Goal: Task Accomplishment & Management: Manage account settings

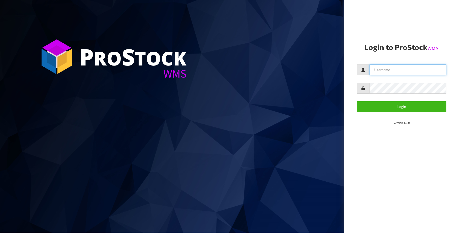
click at [428, 71] on input "text" at bounding box center [408, 70] width 77 height 11
type input "[PERSON_NAME][EMAIL_ADDRESS][DOMAIN_NAME]"
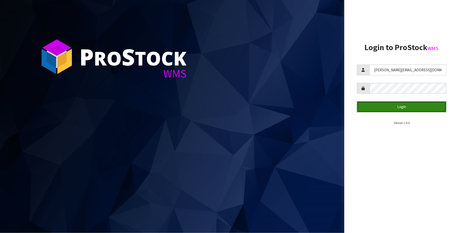
click at [400, 106] on button "Login" at bounding box center [402, 106] width 90 height 11
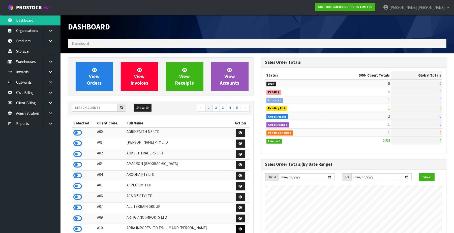
scroll to position [384, 193]
click at [30, 91] on link "CWL Billing" at bounding box center [30, 93] width 61 height 10
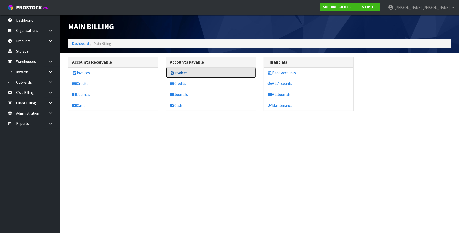
click at [185, 72] on link "Invoices" at bounding box center [211, 73] width 90 height 10
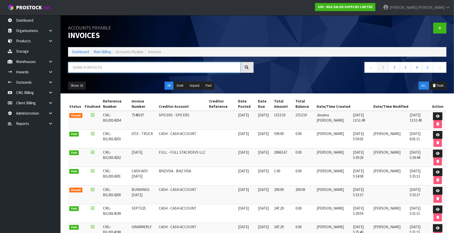
click at [131, 68] on input "text" at bounding box center [154, 67] width 173 height 11
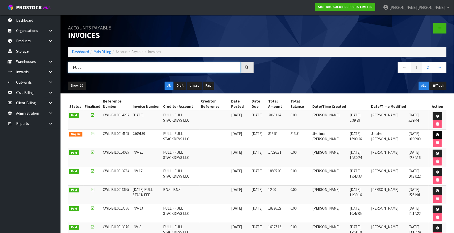
type input "FULL"
click at [438, 135] on icon at bounding box center [438, 134] width 4 height 3
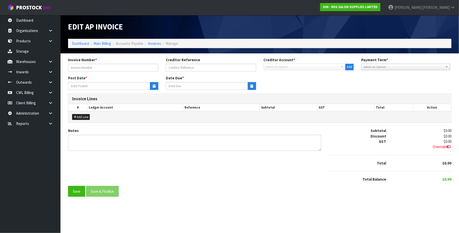
type input "2509139"
type input "[DATE]"
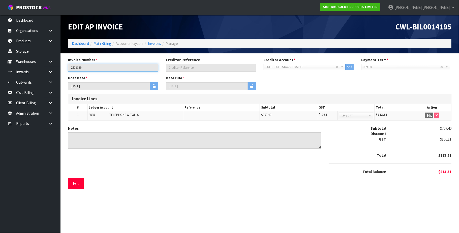
drag, startPoint x: 92, startPoint y: 68, endPoint x: 71, endPoint y: 68, distance: 20.7
click at [71, 68] on input "2509139" at bounding box center [113, 68] width 90 height 8
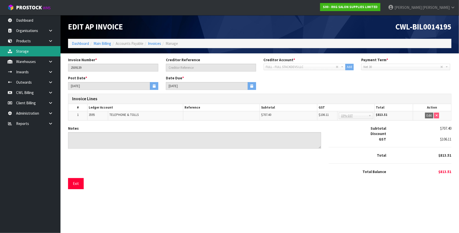
click at [27, 52] on link "Storage" at bounding box center [30, 51] width 61 height 10
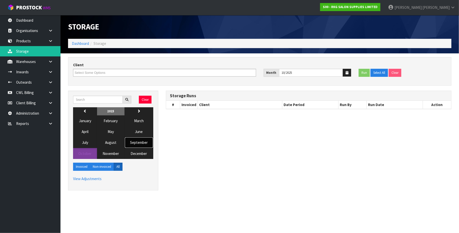
click at [136, 143] on span "September" at bounding box center [139, 142] width 18 height 5
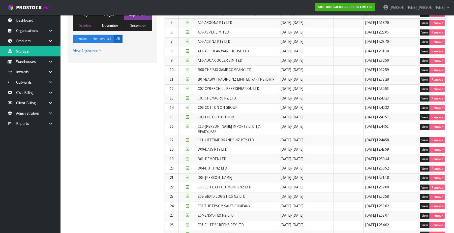
scroll to position [133, 0]
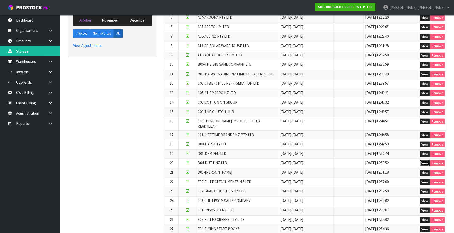
click at [426, 161] on button "View" at bounding box center [424, 164] width 9 height 6
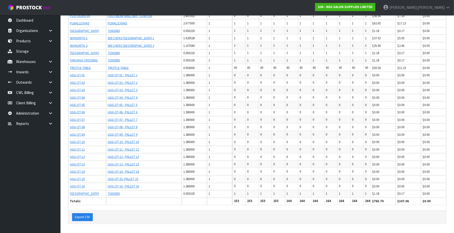
scroll to position [510, 0]
click at [87, 218] on button "Export CSV" at bounding box center [82, 218] width 21 height 8
click at [85, 216] on button "Export CSV" at bounding box center [82, 218] width 21 height 8
click at [31, 93] on link "CWL Billing" at bounding box center [30, 93] width 61 height 10
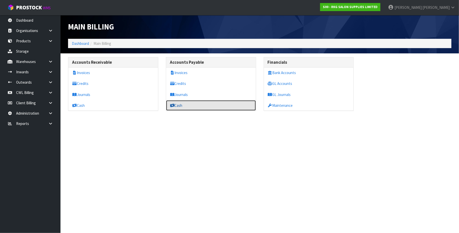
click at [194, 106] on link "Cash" at bounding box center [211, 105] width 90 height 10
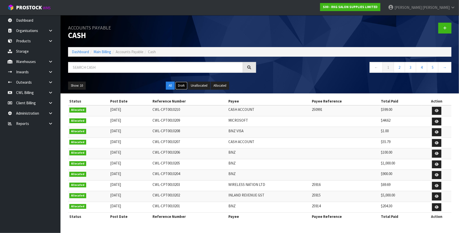
click at [179, 86] on button "Draft" at bounding box center [181, 86] width 12 height 8
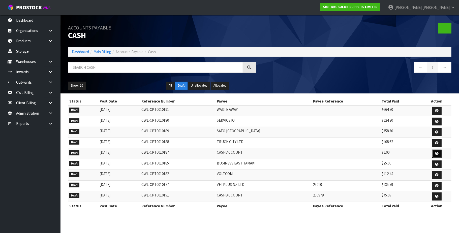
click at [435, 154] on icon at bounding box center [437, 153] width 4 height 3
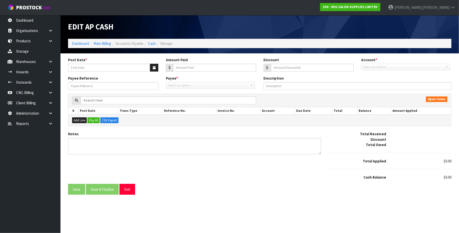
type input "[DATE]"
type input "1"
type input "0"
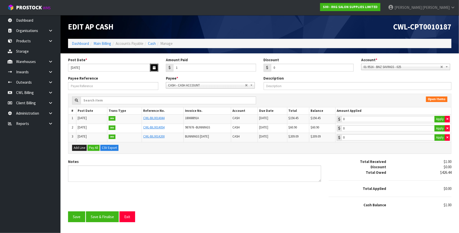
click at [151, 68] on button "button" at bounding box center [154, 68] width 8 height 8
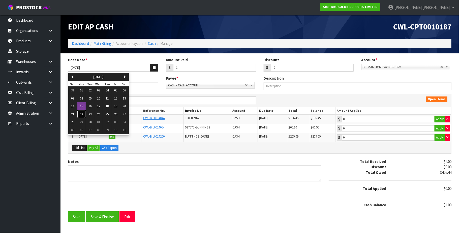
drag, startPoint x: 82, startPoint y: 115, endPoint x: 109, endPoint y: 105, distance: 28.3
click at [82, 115] on span "22" at bounding box center [81, 114] width 3 height 4
type input "[DATE]"
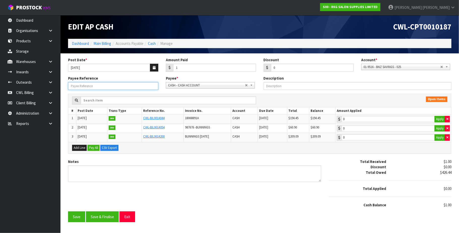
click at [101, 88] on input "Payee Reference" at bounding box center [113, 86] width 90 height 8
type input "250988"
drag, startPoint x: 209, startPoint y: 85, endPoint x: 206, endPoint y: 86, distance: 3.1
click at [208, 85] on span "CASH - CASH ACCOUNT" at bounding box center [206, 85] width 77 height 6
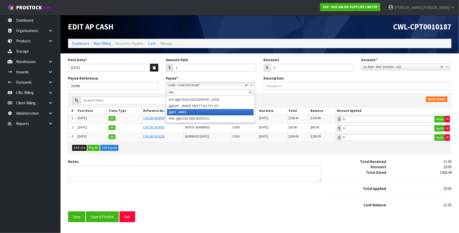
type input "AM"
click at [192, 113] on li "AM EX - AMEX" at bounding box center [210, 112] width 87 height 6
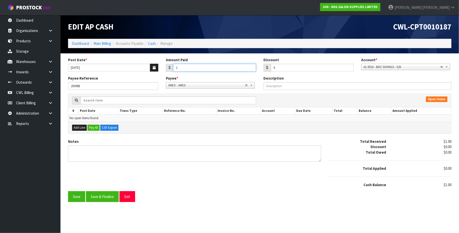
click at [195, 67] on input "1" at bounding box center [214, 68] width 83 height 8
type input "132"
click at [438, 66] on span "01-9516 - BNZ SAVINGS - 025" at bounding box center [402, 67] width 77 height 6
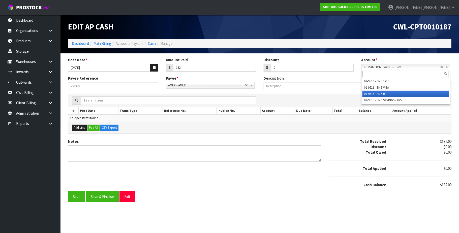
click at [394, 94] on li "01-9515 - BNZ 00" at bounding box center [406, 94] width 87 height 6
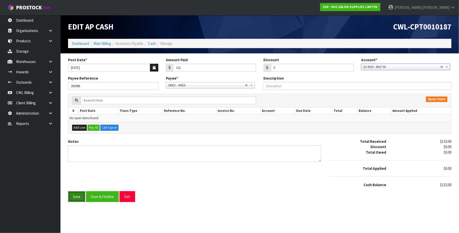
click at [78, 199] on button "Save" at bounding box center [76, 196] width 17 height 11
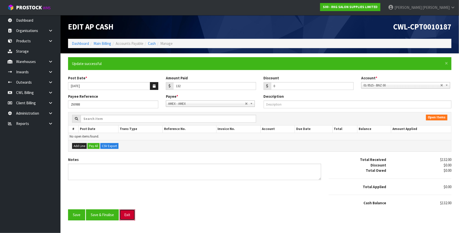
click at [129, 216] on button "Exit" at bounding box center [128, 215] width 16 height 11
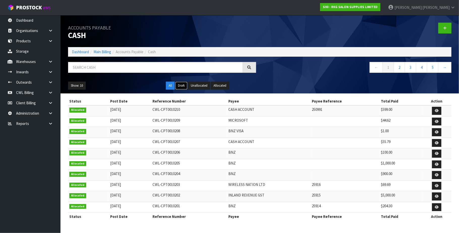
click at [184, 86] on button "Draft" at bounding box center [181, 86] width 12 height 8
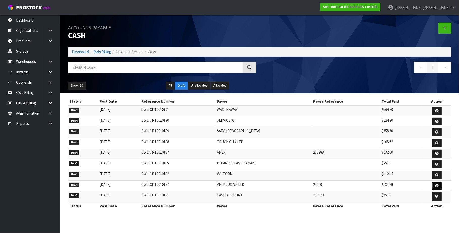
click at [436, 187] on icon at bounding box center [437, 185] width 4 height 3
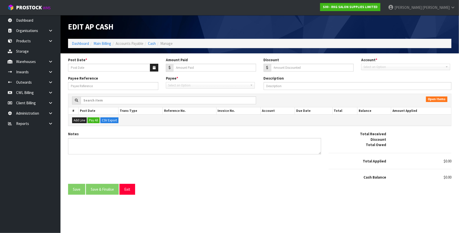
type input "[DATE]"
type input "135.79"
type input "0"
type input "25910"
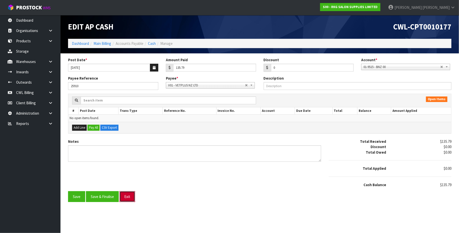
click at [129, 199] on button "Exit" at bounding box center [128, 196] width 16 height 11
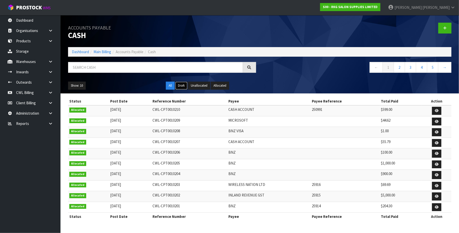
click at [182, 85] on button "Draft" at bounding box center [181, 86] width 12 height 8
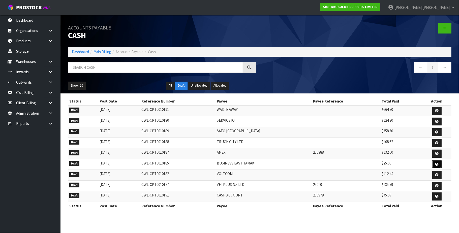
click at [436, 165] on icon at bounding box center [437, 164] width 4 height 3
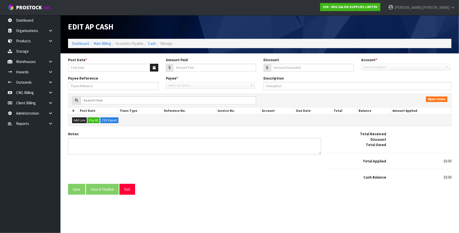
type input "[DATE]"
type input "25"
type input "0"
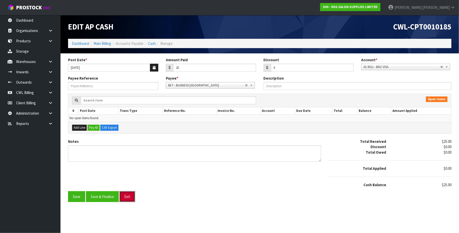
click at [126, 197] on button "Exit" at bounding box center [128, 196] width 16 height 11
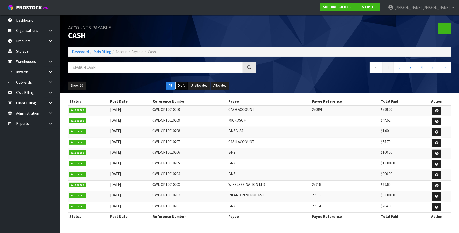
click at [185, 85] on button "Draft" at bounding box center [181, 86] width 12 height 8
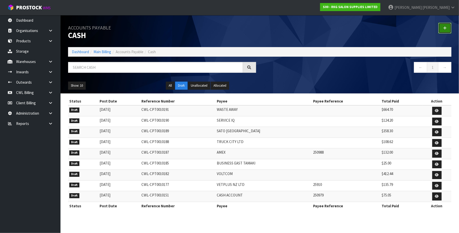
click at [446, 27] on icon at bounding box center [445, 28] width 4 height 4
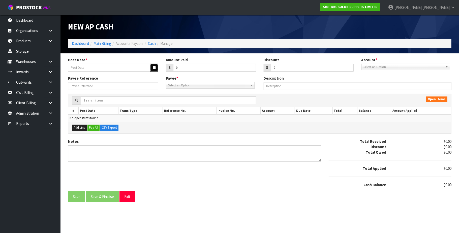
click at [153, 69] on icon "button" at bounding box center [154, 67] width 3 height 3
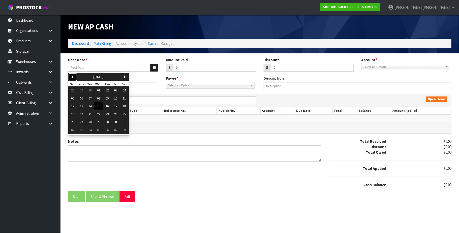
click at [73, 75] on icon "button" at bounding box center [72, 76] width 3 height 3
click at [82, 115] on span "22" at bounding box center [81, 114] width 3 height 4
type input "[DATE]"
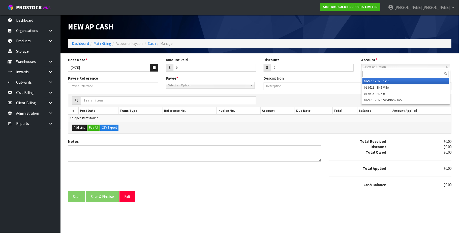
click at [390, 66] on span "Select an Option" at bounding box center [404, 67] width 80 height 6
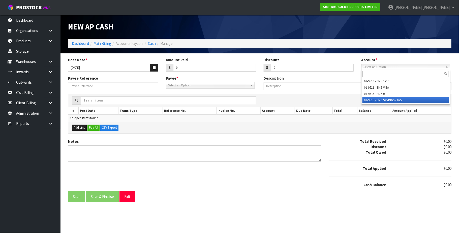
click at [392, 100] on li "01-9516 - BNZ SAVINGS - 025" at bounding box center [406, 100] width 87 height 6
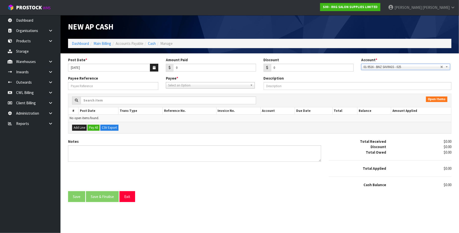
click at [206, 85] on span "Select an Option" at bounding box center [208, 85] width 80 height 6
type input "MPI"
click at [197, 98] on li "MPI - MINISTY FOR PRIMARY INDUSTRIES" at bounding box center [210, 100] width 87 height 6
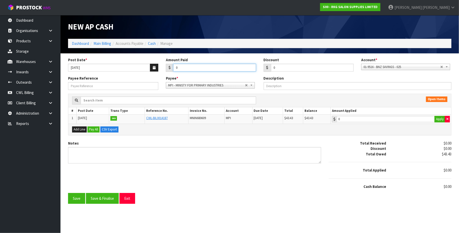
click at [186, 68] on input "0" at bounding box center [214, 68] width 83 height 8
click at [68, 193] on button "Save" at bounding box center [76, 198] width 17 height 11
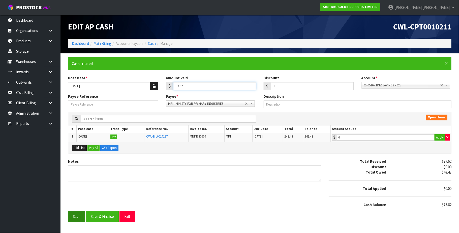
type input "77.62"
click at [80, 219] on button "Save" at bounding box center [76, 216] width 17 height 11
click at [130, 218] on button "Exit" at bounding box center [128, 216] width 16 height 11
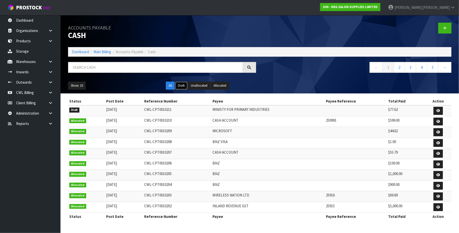
click at [182, 86] on button "Draft" at bounding box center [181, 86] width 12 height 8
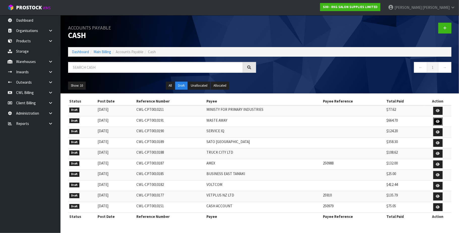
click at [437, 122] on icon at bounding box center [438, 121] width 4 height 3
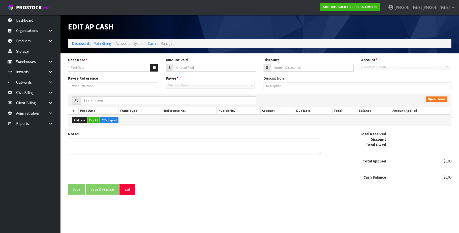
type input "[DATE]"
type input "664.7"
type input "0"
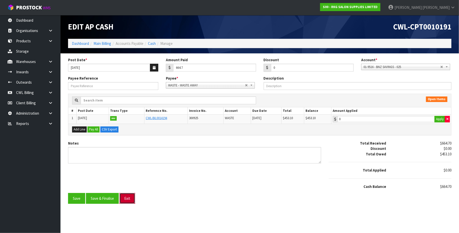
click at [130, 202] on button "Exit" at bounding box center [128, 198] width 16 height 11
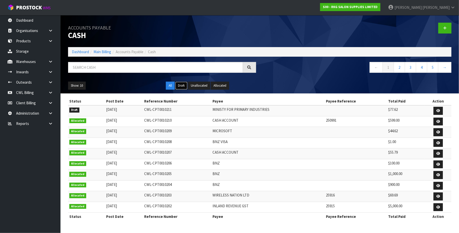
click at [183, 87] on button "Draft" at bounding box center [181, 86] width 12 height 8
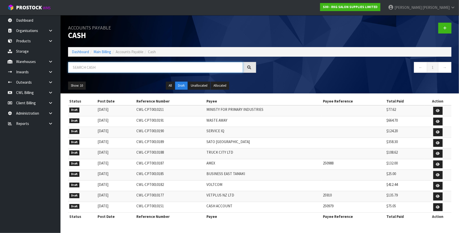
drag, startPoint x: 137, startPoint y: 66, endPoint x: 134, endPoint y: 64, distance: 2.7
click at [136, 66] on input "text" at bounding box center [155, 67] width 175 height 11
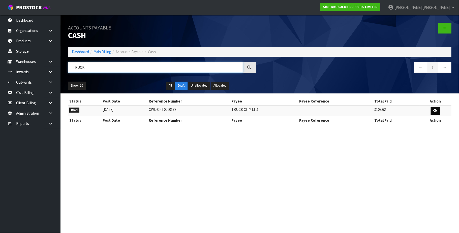
type input "TRUCK"
click at [434, 111] on icon at bounding box center [436, 110] width 4 height 3
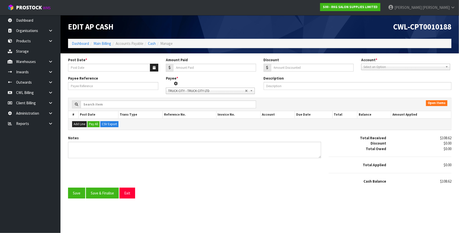
type input "[DATE]"
type input "108.62"
type input "0"
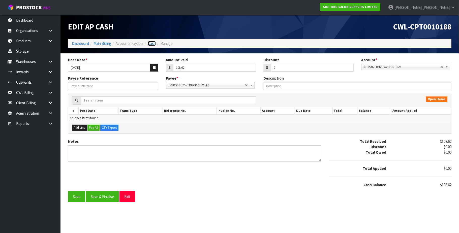
click at [152, 44] on link "Cash" at bounding box center [152, 43] width 8 height 5
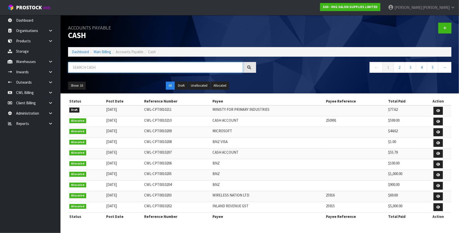
click at [120, 64] on input "text" at bounding box center [155, 67] width 175 height 11
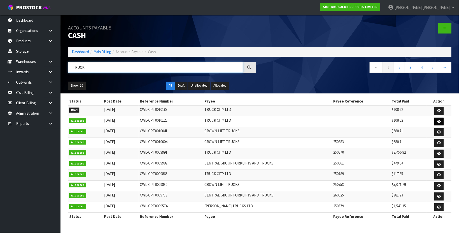
type input "TRUCK"
click at [439, 121] on icon at bounding box center [439, 121] width 4 height 3
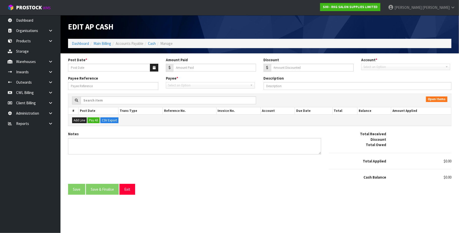
type input "[DATE]"
type input "108.62"
type input "0"
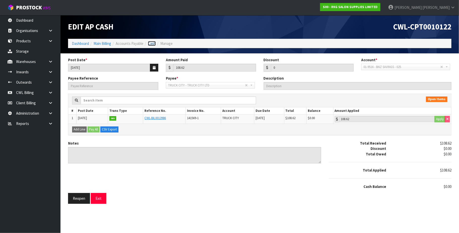
click at [150, 43] on link "Cash" at bounding box center [152, 43] width 8 height 5
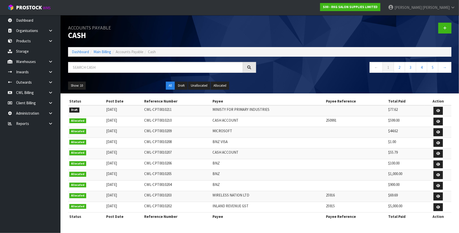
click at [106, 61] on div "Accounts Payable Cash Dashboard Main Billing Accounts Payable Cash ← 1 2 3 4 5 …" at bounding box center [259, 54] width 391 height 78
click at [84, 68] on input "text" at bounding box center [155, 67] width 175 height 11
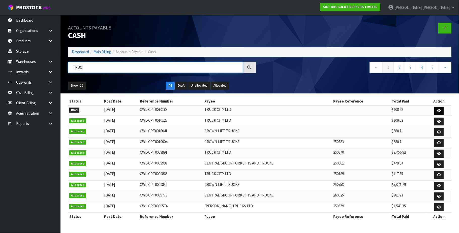
type input "TRUC"
click at [436, 110] on link at bounding box center [439, 111] width 9 height 8
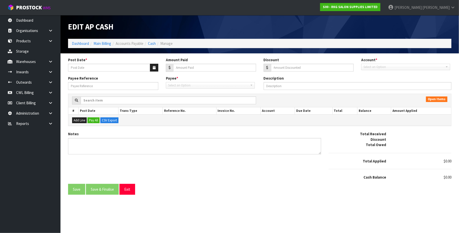
type input "[DATE]"
type input "108.62"
type input "0"
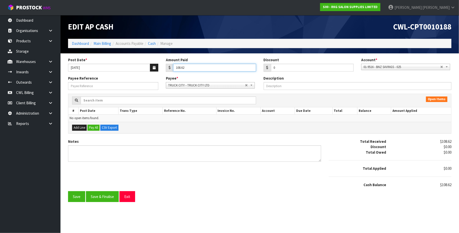
click at [190, 66] on input "108.62" at bounding box center [214, 68] width 83 height 8
type input "1"
click at [244, 85] on span "TRUCK CITY - TRUCK CITY LTD" at bounding box center [206, 85] width 77 height 6
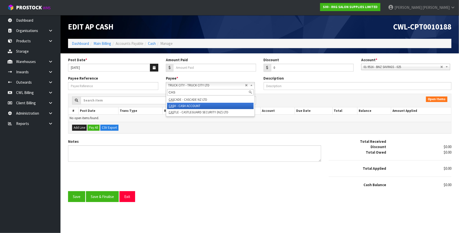
type input "CAS"
click at [199, 105] on li "CAS H - CASH ACCOUNT" at bounding box center [210, 106] width 87 height 6
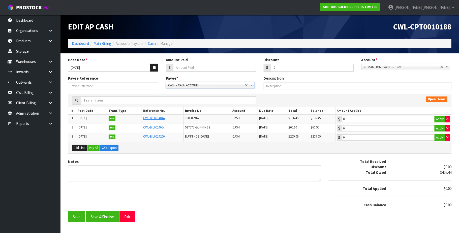
click at [438, 67] on span "01-9516 - BNZ SAVINGS - 025" at bounding box center [402, 67] width 77 height 6
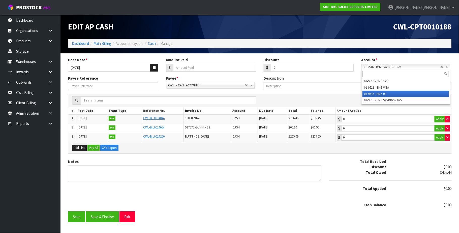
click at [386, 95] on li "01-9515 - BNZ 00" at bounding box center [406, 94] width 87 height 6
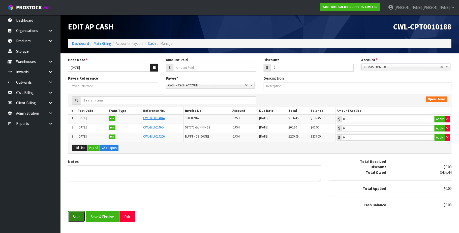
click at [74, 219] on button "Save" at bounding box center [76, 217] width 17 height 11
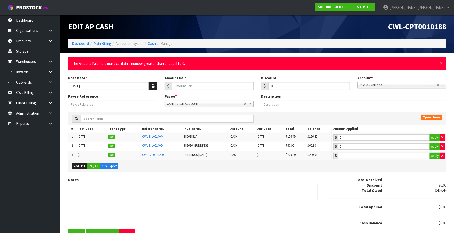
click at [443, 62] on div "× Close The Amount Paid field must contain a number greater than or equal to 0." at bounding box center [257, 63] width 379 height 13
click at [188, 88] on input "Amount Paid" at bounding box center [213, 86] width 82 height 8
type input "1"
click at [442, 61] on span "×" at bounding box center [441, 63] width 3 height 7
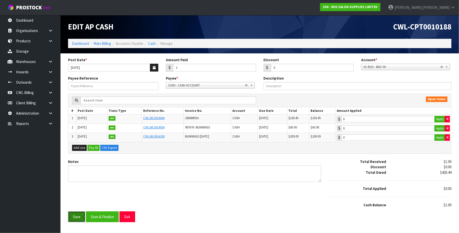
click at [77, 219] on button "Save" at bounding box center [76, 217] width 17 height 11
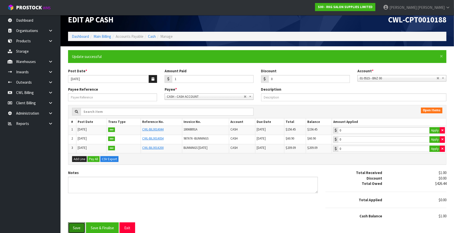
scroll to position [13, 0]
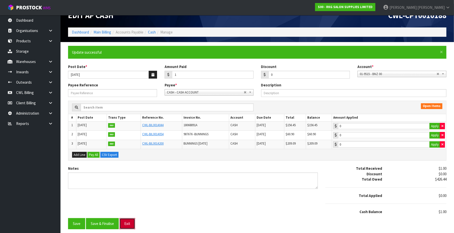
click at [131, 224] on button "Exit" at bounding box center [128, 223] width 16 height 11
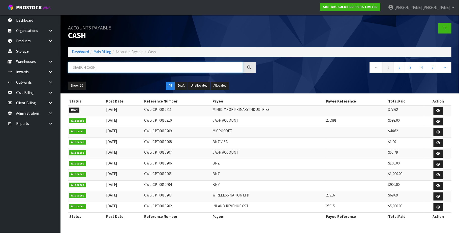
click at [101, 66] on input "text" at bounding box center [155, 67] width 175 height 11
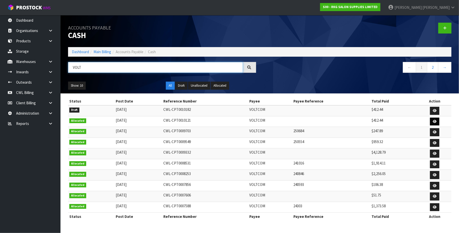
type input "VOLT"
click at [435, 121] on icon at bounding box center [435, 121] width 4 height 3
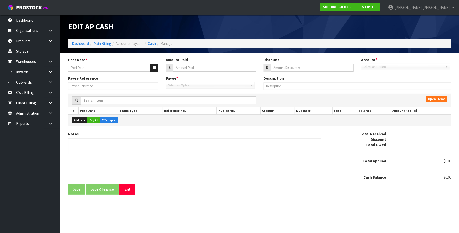
type input "[DATE]"
type input "412.44"
type input "0"
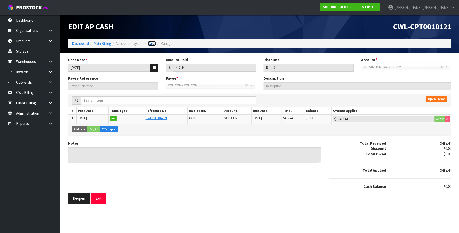
click at [153, 43] on link "Cash" at bounding box center [152, 43] width 8 height 5
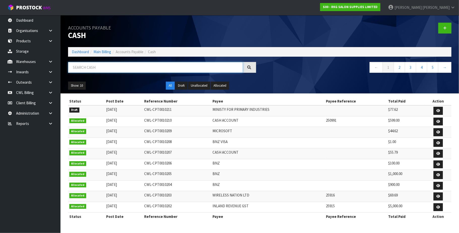
click at [95, 65] on input "text" at bounding box center [155, 67] width 175 height 11
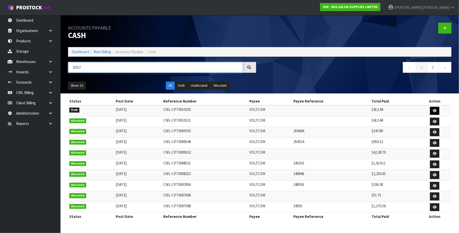
type input "VOLT"
click at [434, 110] on icon at bounding box center [435, 110] width 4 height 3
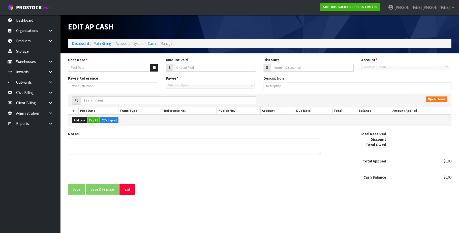
type input "[DATE]"
type input "412.44"
type input "0"
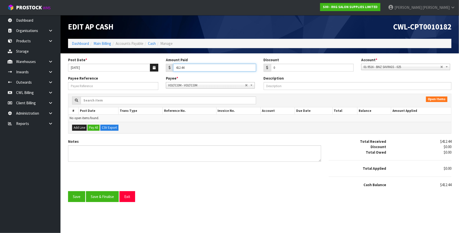
click at [195, 68] on input "412.44" at bounding box center [214, 68] width 83 height 8
type input "4"
type input "1"
drag, startPoint x: 243, startPoint y: 86, endPoint x: 207, endPoint y: 86, distance: 36.6
click at [242, 86] on span "VOLTCOM - VOLTCOM" at bounding box center [206, 85] width 77 height 6
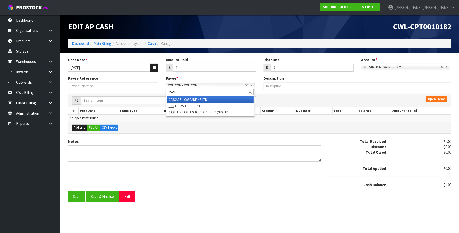
type input "CAS"
click at [197, 103] on li "CAS CADE - CASCADE NZ LTD" at bounding box center [210, 100] width 87 height 6
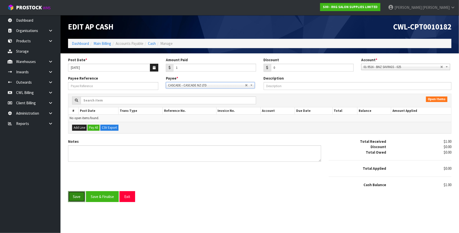
click at [79, 201] on button "Save" at bounding box center [76, 196] width 17 height 11
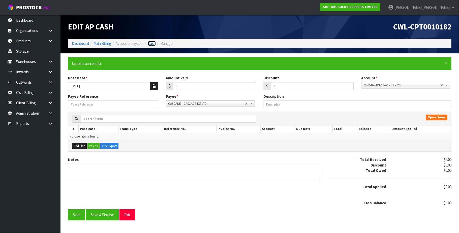
click at [151, 45] on link "Cash" at bounding box center [152, 43] width 8 height 5
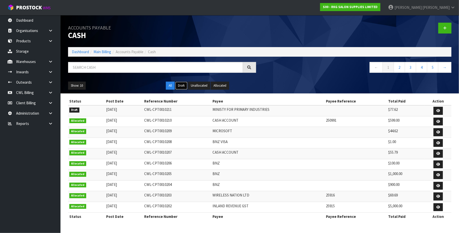
click at [183, 86] on button "Draft" at bounding box center [181, 86] width 12 height 8
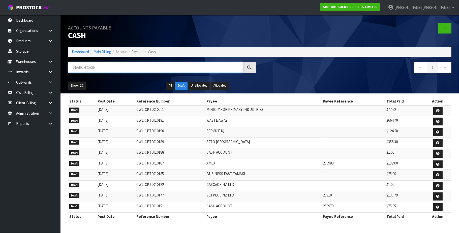
click at [128, 68] on input "text" at bounding box center [155, 67] width 175 height 11
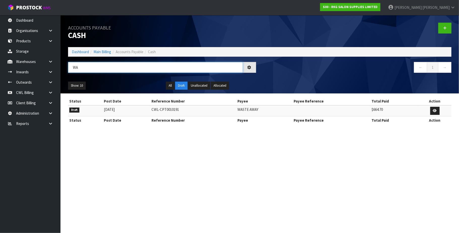
type input "W"
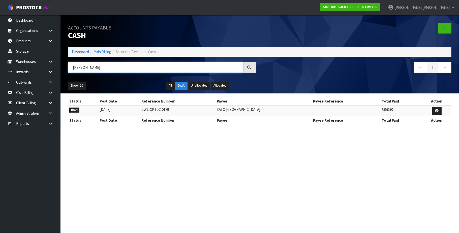
click at [112, 66] on input "[PERSON_NAME]" at bounding box center [155, 67] width 175 height 11
type input "S"
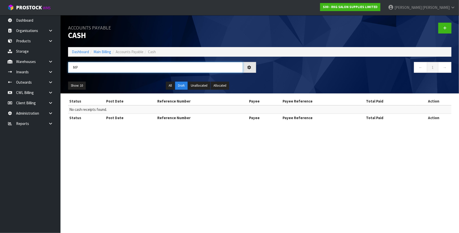
type input "M"
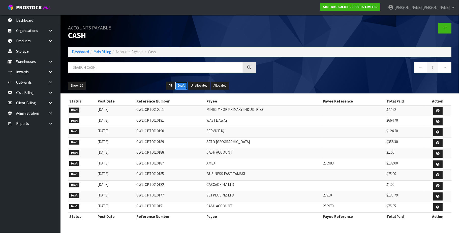
click at [181, 86] on button "Draft" at bounding box center [181, 86] width 12 height 8
click at [103, 66] on input "text" at bounding box center [155, 67] width 175 height 11
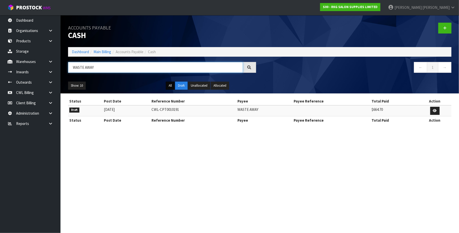
type input "WASTE AWAY"
click at [171, 86] on button "All" at bounding box center [170, 86] width 9 height 8
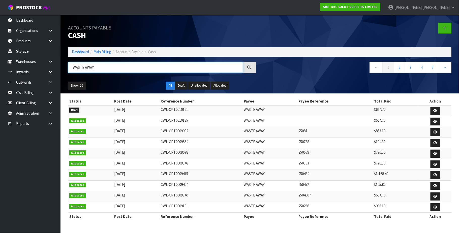
click at [109, 66] on input "WASTE AWAY" at bounding box center [155, 67] width 175 height 11
click at [435, 111] on icon at bounding box center [436, 110] width 4 height 3
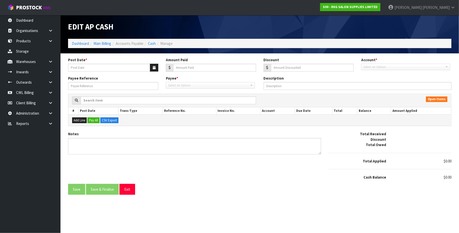
type input "[DATE]"
type input "664.7"
type input "0"
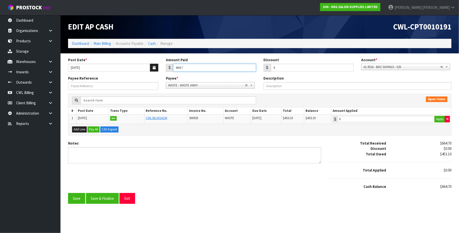
click at [193, 66] on input "664.7" at bounding box center [214, 68] width 83 height 8
type input "6"
type input "1"
click at [243, 85] on span "WASTE - WASTE AWAY" at bounding box center [206, 85] width 77 height 6
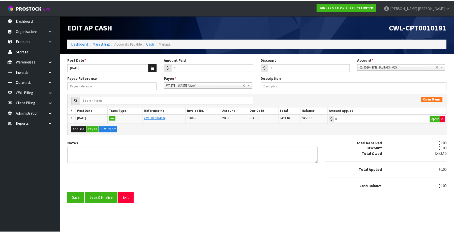
scroll to position [2256, 0]
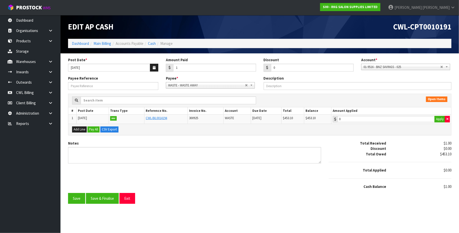
click at [130, 32] on div "Edit AP Cash" at bounding box center [162, 27] width 196 height 24
click at [151, 66] on button "button" at bounding box center [154, 68] width 8 height 8
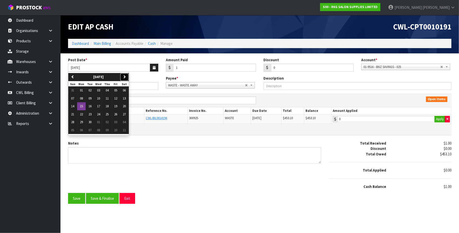
click at [129, 79] on button "next" at bounding box center [124, 77] width 9 height 8
click at [99, 90] on span "01" at bounding box center [98, 90] width 3 height 4
type input "[DATE]"
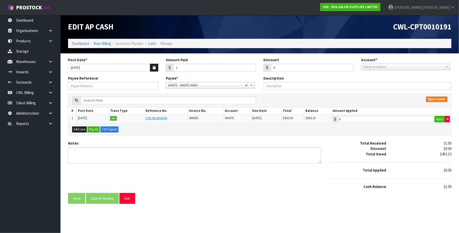
click at [395, 66] on span "Select an Option" at bounding box center [402, 67] width 77 height 6
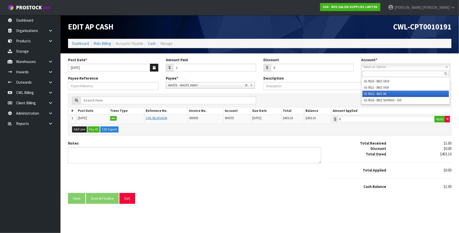
click at [386, 92] on li "01-9515 - BNZ 00" at bounding box center [406, 94] width 87 height 6
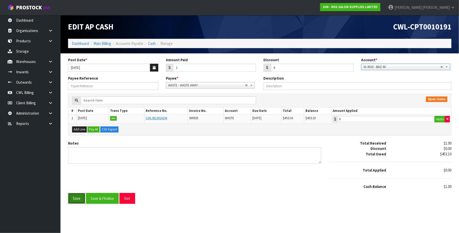
click at [77, 202] on button "Save" at bounding box center [76, 198] width 17 height 11
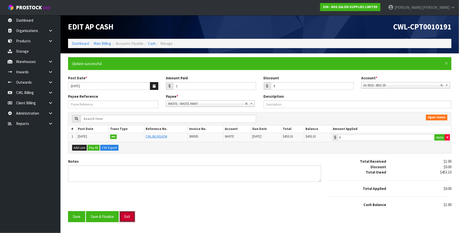
click at [130, 218] on button "Exit" at bounding box center [128, 216] width 16 height 11
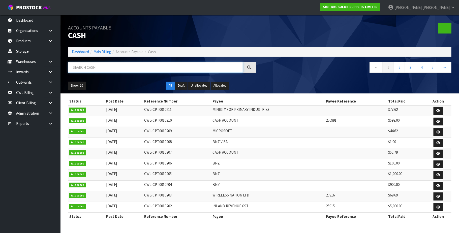
click at [102, 68] on input "text" at bounding box center [155, 67] width 175 height 11
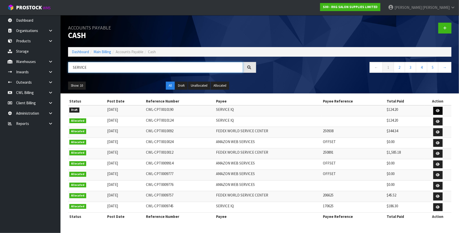
type input "SERVICE"
click at [437, 109] on icon at bounding box center [438, 110] width 4 height 3
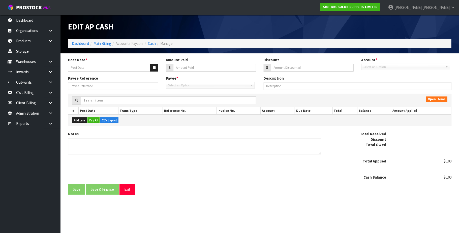
type input "[DATE]"
type input "124.2"
type input "0"
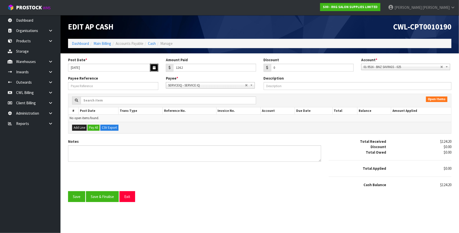
click at [155, 67] on icon "button" at bounding box center [154, 67] width 3 height 3
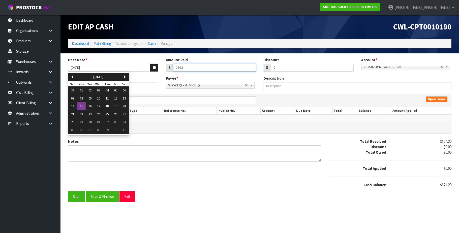
click at [222, 67] on input "124.2" at bounding box center [214, 68] width 83 height 8
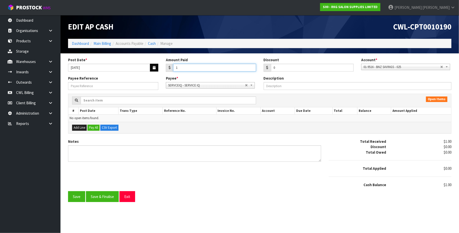
type input "1"
click at [151, 70] on button "button" at bounding box center [154, 68] width 8 height 8
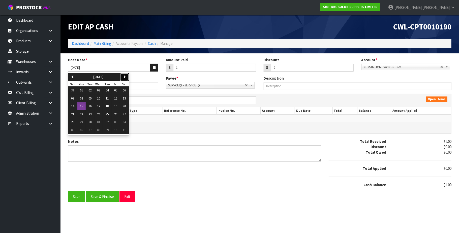
click at [126, 77] on icon "button" at bounding box center [124, 76] width 3 height 3
drag, startPoint x: 99, startPoint y: 90, endPoint x: 125, endPoint y: 89, distance: 26.3
click at [99, 90] on span "01" at bounding box center [98, 90] width 3 height 4
type input "[DATE]"
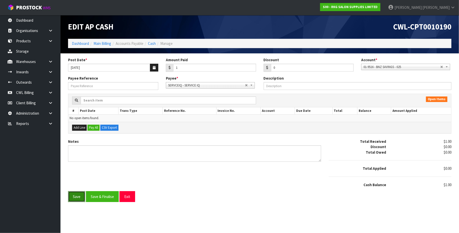
click at [79, 198] on button "Save" at bounding box center [76, 196] width 17 height 11
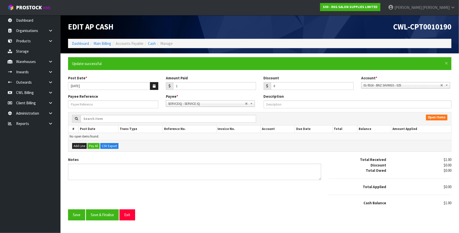
click at [416, 84] on span "01-9516 - BNZ SAVINGS - 025" at bounding box center [402, 85] width 77 height 6
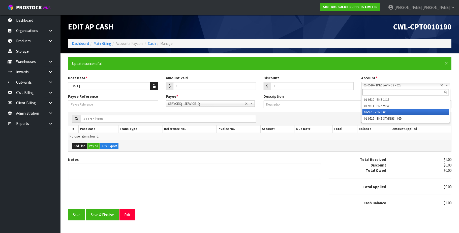
click at [391, 111] on li "01-9515 - BNZ 00" at bounding box center [406, 112] width 87 height 6
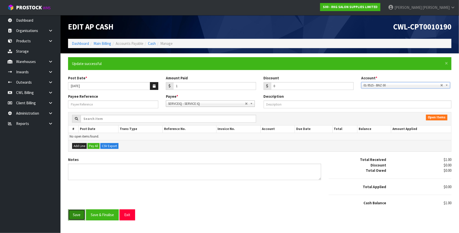
click at [72, 217] on button "Save" at bounding box center [76, 215] width 17 height 11
click at [134, 215] on button "Exit" at bounding box center [128, 215] width 16 height 11
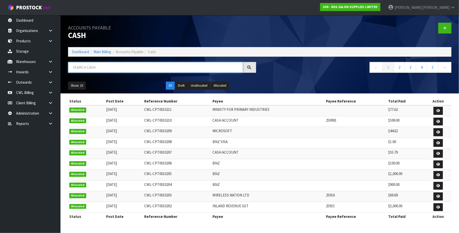
click at [97, 65] on input "text" at bounding box center [155, 67] width 175 height 11
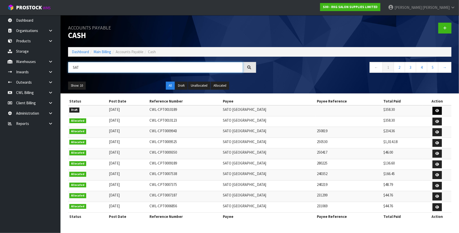
type input "SAT"
click at [438, 110] on icon at bounding box center [438, 110] width 4 height 3
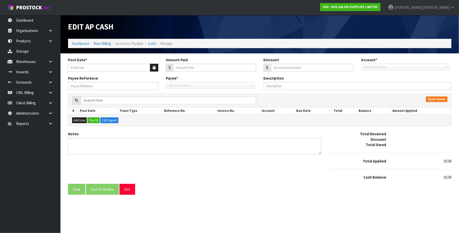
type input "[DATE]"
type input "358.3"
type input "0"
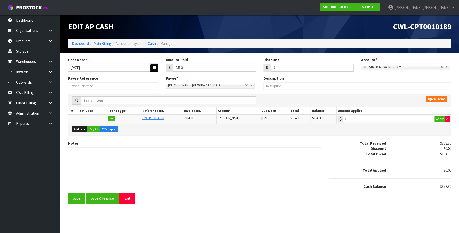
click at [154, 68] on icon "button" at bounding box center [154, 67] width 3 height 3
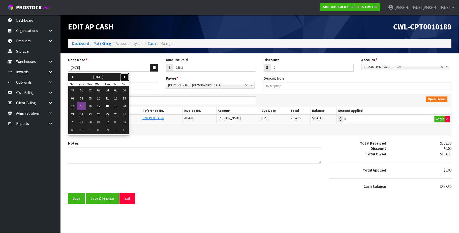
click at [125, 76] on icon "button" at bounding box center [124, 76] width 3 height 3
click at [102, 90] on button "01" at bounding box center [98, 91] width 9 height 8
type input "[DATE]"
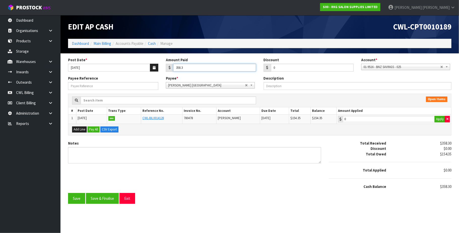
click at [195, 68] on input "358.3" at bounding box center [214, 68] width 83 height 8
type input "3"
type input "1"
click at [399, 65] on span "Select an Option" at bounding box center [402, 67] width 77 height 6
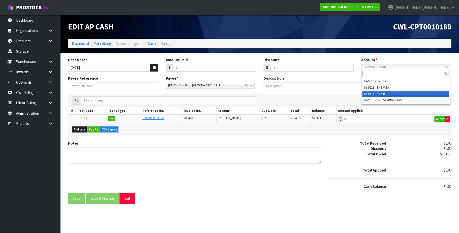
click at [393, 92] on li "01-9515 - BNZ 00" at bounding box center [406, 94] width 87 height 6
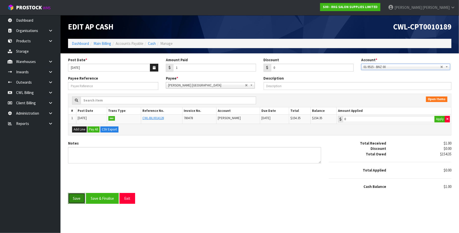
click at [73, 200] on button "Save" at bounding box center [76, 198] width 17 height 11
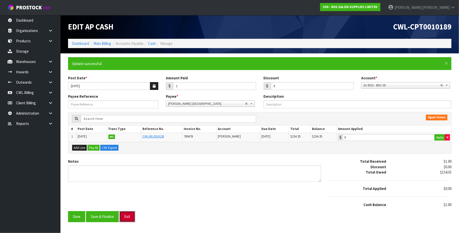
click at [132, 220] on button "Exit" at bounding box center [128, 216] width 16 height 11
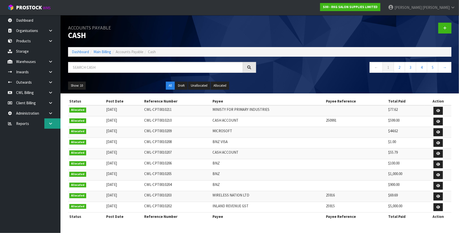
click at [51, 125] on icon at bounding box center [50, 124] width 5 height 4
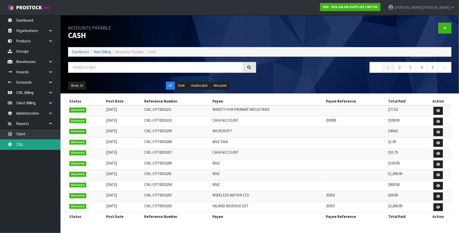
click at [30, 146] on link "CWL" at bounding box center [30, 144] width 61 height 10
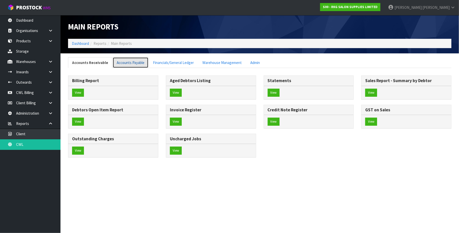
click at [128, 64] on link "Accounts Payable" at bounding box center [131, 62] width 36 height 11
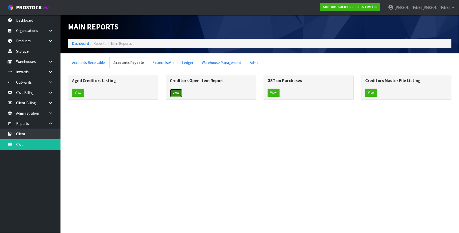
click at [177, 92] on button "View" at bounding box center [176, 93] width 12 height 8
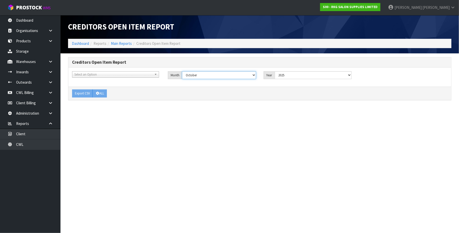
click at [204, 74] on select "January February March April May June July August September October November De…" at bounding box center [219, 75] width 74 height 8
select select "object:11442"
click at [182, 71] on select "January February March April May June July August September October November De…" at bounding box center [219, 75] width 74 height 8
click at [101, 94] on button "ALL" at bounding box center [100, 94] width 14 height 8
click at [28, 92] on link "CWL Billing" at bounding box center [30, 93] width 61 height 10
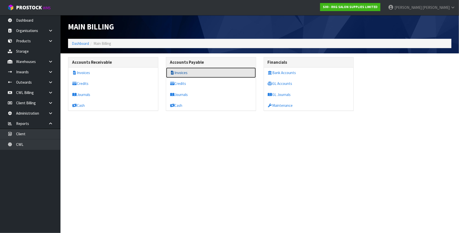
click at [185, 73] on link "Invoices" at bounding box center [211, 73] width 90 height 10
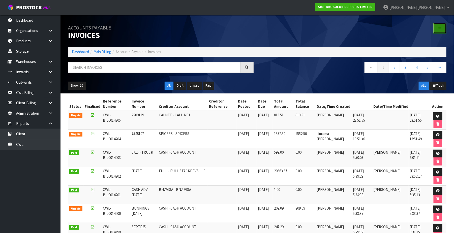
click at [440, 28] on icon at bounding box center [440, 28] width 4 height 4
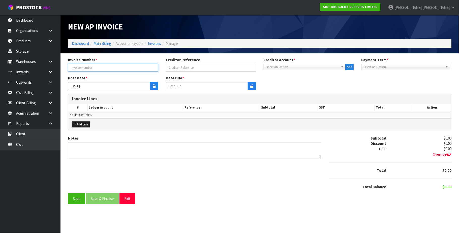
click at [109, 68] on input "text" at bounding box center [113, 68] width 90 height 8
type input "306604739"
click at [287, 65] on span "Select an Option" at bounding box center [302, 67] width 73 height 6
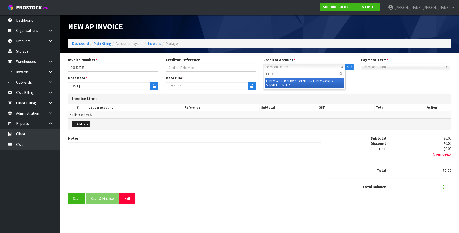
type input "FED"
click at [289, 83] on li "FED EX WORLD SERVICE CENTER - FEDEX WORLD SERVICE CENTER" at bounding box center [305, 83] width 80 height 10
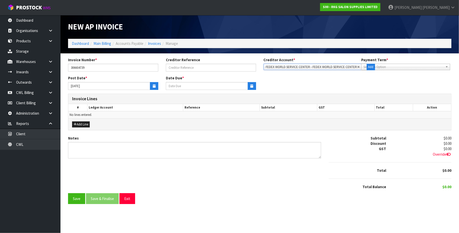
type input "[DATE]"
click at [154, 86] on icon "button" at bounding box center [154, 86] width 3 height 3
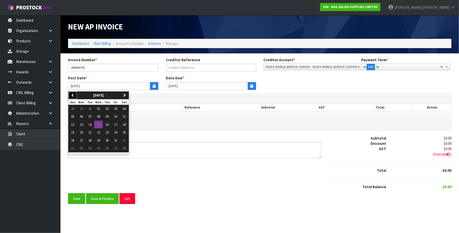
click at [76, 96] on button "previous" at bounding box center [72, 96] width 9 height 8
click at [117, 118] on span "12" at bounding box center [115, 117] width 3 height 4
type input "[DATE]"
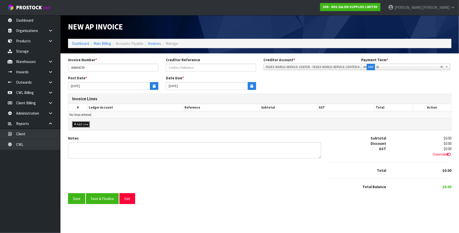
click at [85, 124] on button "Add Line" at bounding box center [81, 125] width 18 height 6
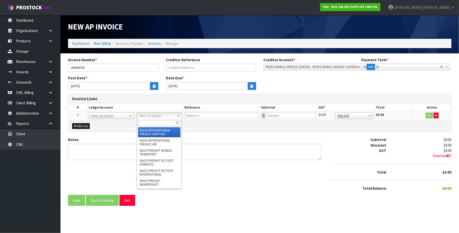
click at [146, 121] on input "text" at bounding box center [159, 123] width 43 height 6
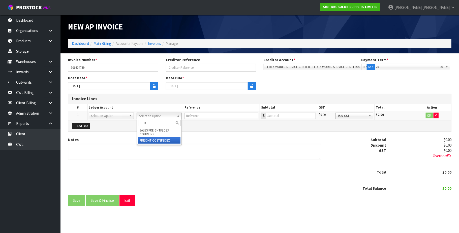
type input "FED"
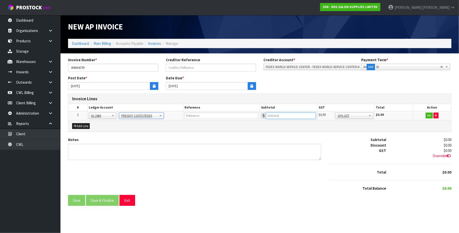
click at [274, 113] on input "number" at bounding box center [291, 116] width 50 height 6
type input "120.53"
click at [428, 116] on button "OK" at bounding box center [429, 116] width 7 height 6
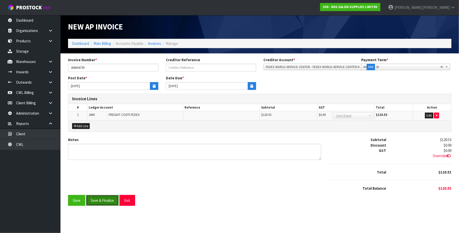
click at [105, 203] on button "Save & Finalise" at bounding box center [102, 200] width 33 height 11
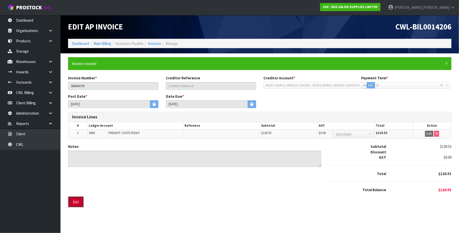
click at [76, 205] on button "Exit" at bounding box center [76, 202] width 16 height 11
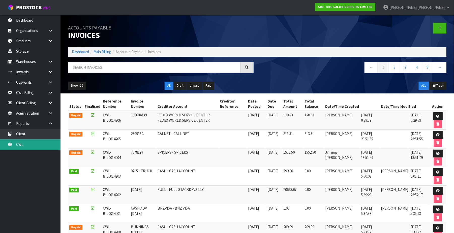
click at [42, 145] on link "CWL" at bounding box center [30, 144] width 61 height 10
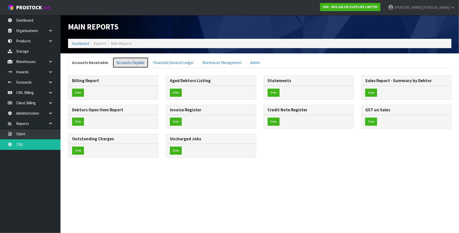
click at [129, 64] on link "Accounts Payable" at bounding box center [131, 62] width 36 height 11
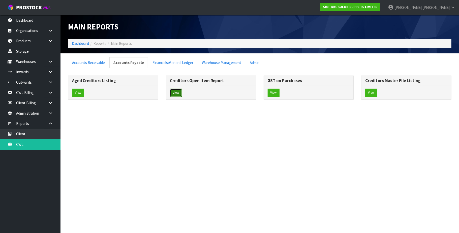
click at [179, 94] on button "View" at bounding box center [176, 93] width 12 height 8
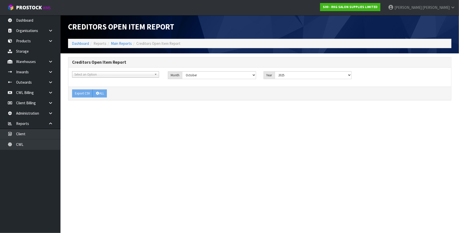
click at [120, 77] on span "Select an Option" at bounding box center [113, 75] width 78 height 6
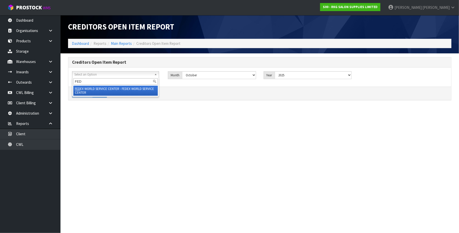
type input "FED"
click at [150, 87] on li "FED EX WORLD SERVICE CENTER - FEDEX WORLD SERVICE CENTER" at bounding box center [115, 91] width 85 height 10
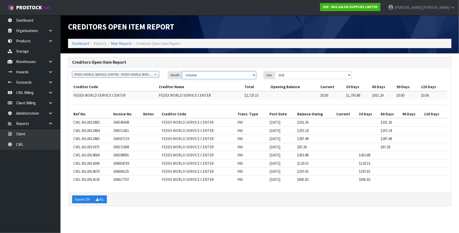
click at [251, 75] on select "January February March April May June July August September October November De…" at bounding box center [219, 75] width 74 height 8
select select "object:12916"
click at [182, 71] on select "January February March April May June July August September October November De…" at bounding box center [219, 75] width 74 height 8
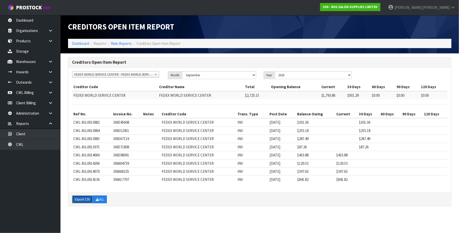
click at [86, 201] on button "Export CSV" at bounding box center [82, 200] width 21 height 8
click at [34, 92] on link "CWL Billing" at bounding box center [30, 93] width 61 height 10
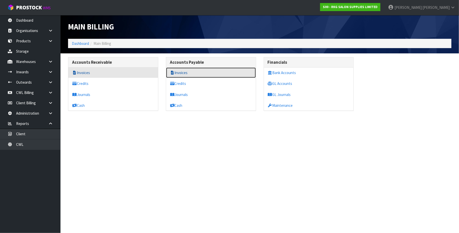
drag, startPoint x: 185, startPoint y: 73, endPoint x: 149, endPoint y: 70, distance: 35.9
click at [185, 73] on link "Invoices" at bounding box center [211, 73] width 90 height 10
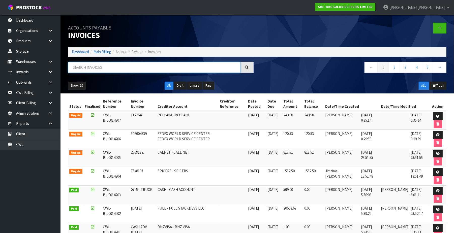
click at [110, 68] on input "text" at bounding box center [154, 67] width 173 height 11
paste input "CWL-BIL0014144"
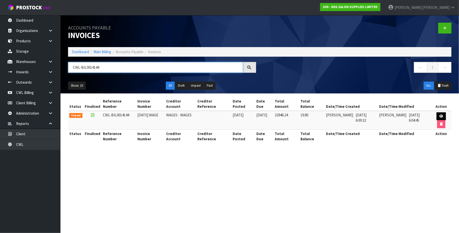
type input "CWL-BIL0014144"
click at [440, 115] on icon at bounding box center [442, 116] width 4 height 3
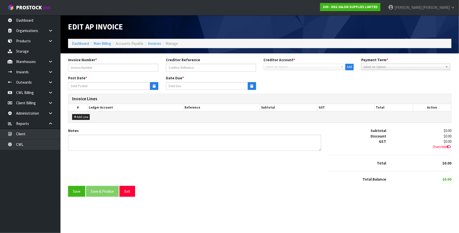
type input "[DATE] WAGE"
type input "[DATE]"
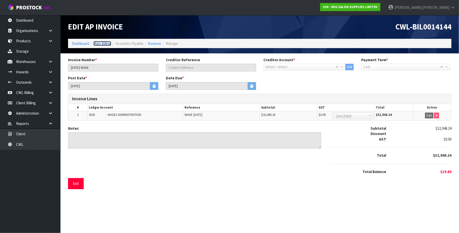
click at [108, 44] on link "Main Billing" at bounding box center [103, 43] width 18 height 5
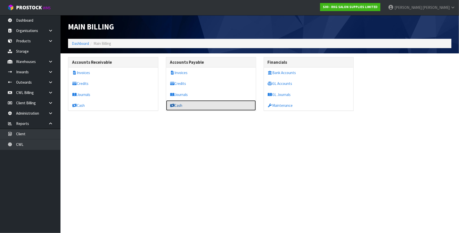
click at [185, 106] on link "Cash" at bounding box center [211, 105] width 90 height 10
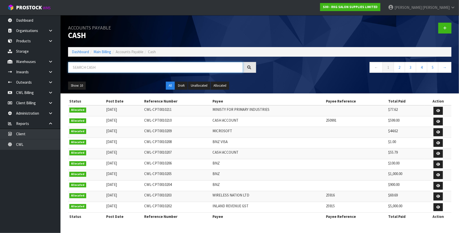
click at [136, 65] on input "text" at bounding box center [155, 67] width 175 height 11
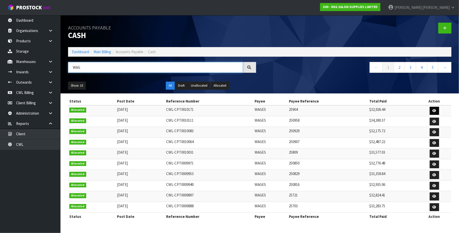
type input "WAG"
click at [433, 111] on icon at bounding box center [435, 110] width 4 height 3
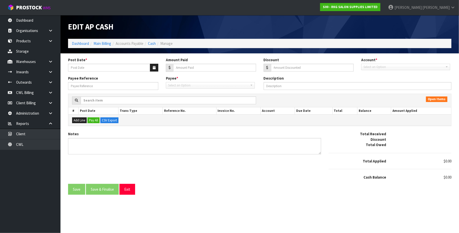
type input "[DATE]"
type input "32926.44"
type input "0"
type input "25904"
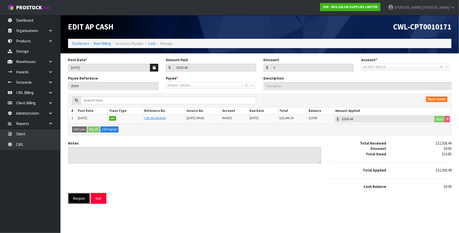
click at [79, 199] on button "Reopen" at bounding box center [79, 198] width 22 height 11
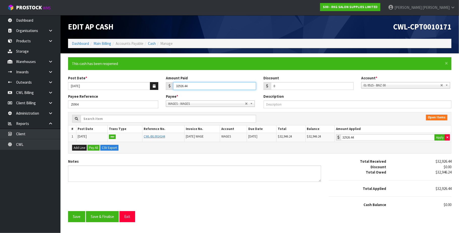
click at [198, 85] on input "32926.44" at bounding box center [214, 86] width 83 height 8
type input "32946.24"
click at [447, 137] on icon "button" at bounding box center [448, 137] width 2 height 3
type input "32946.24"
click at [423, 138] on input "32946.24" at bounding box center [388, 137] width 94 height 6
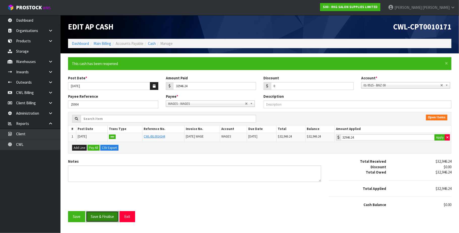
click at [110, 217] on button "Save & Finalise" at bounding box center [102, 216] width 33 height 11
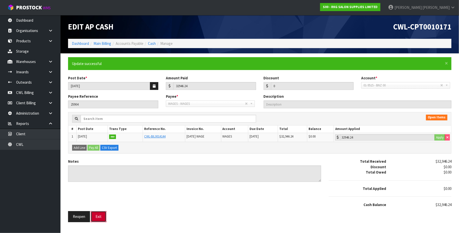
click at [102, 217] on button "Exit" at bounding box center [99, 216] width 16 height 11
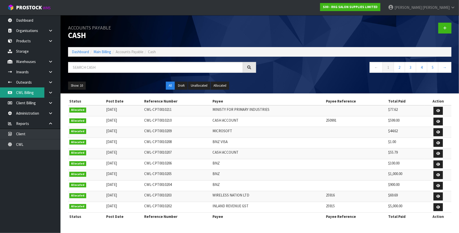
click at [29, 92] on link "CWL Billing" at bounding box center [30, 93] width 61 height 10
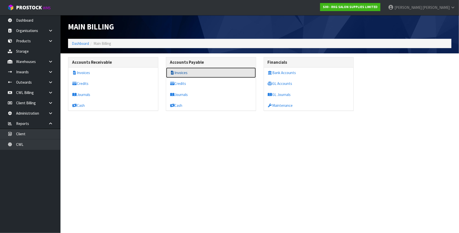
click at [184, 74] on link "Invoices" at bounding box center [211, 73] width 90 height 10
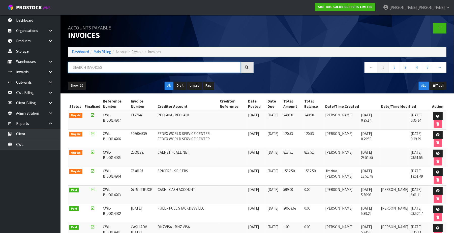
click at [113, 67] on input "text" at bounding box center [154, 67] width 173 height 11
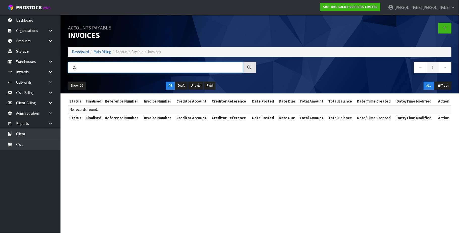
type input "2"
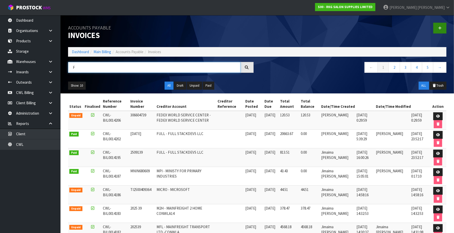
type input "F"
click at [439, 29] on icon at bounding box center [440, 28] width 4 height 4
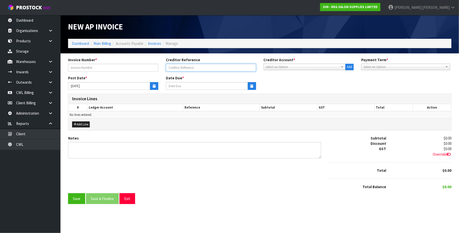
click at [205, 69] on input "Invoice Number *" at bounding box center [211, 68] width 90 height 8
click at [291, 68] on span "Select an Option" at bounding box center [302, 67] width 73 height 6
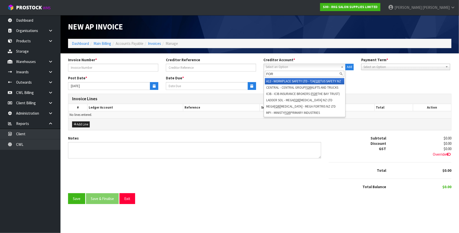
type input "FOR"
click at [302, 80] on li "A12 - WORKPLACE SAFETY LTD - T/A FOR TUS SAFETY NZ" at bounding box center [305, 81] width 80 height 6
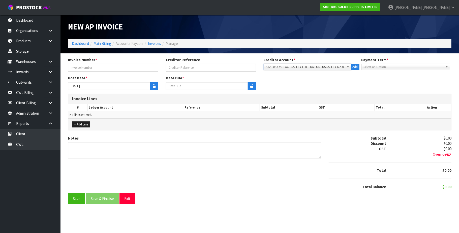
type input "[DATE]"
click at [124, 67] on input "text" at bounding box center [113, 68] width 90 height 8
type input "2093177"
click at [150, 89] on button "button" at bounding box center [154, 86] width 8 height 8
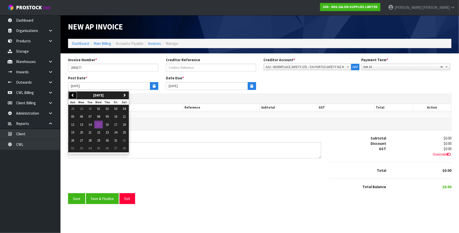
click at [76, 95] on button "previous" at bounding box center [72, 96] width 9 height 8
click at [108, 108] on span "04" at bounding box center [107, 109] width 3 height 4
type input "[DATE]"
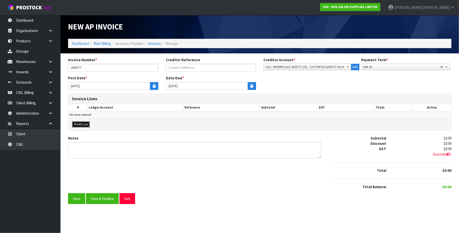
click at [88, 123] on button "Add Line" at bounding box center [81, 125] width 18 height 6
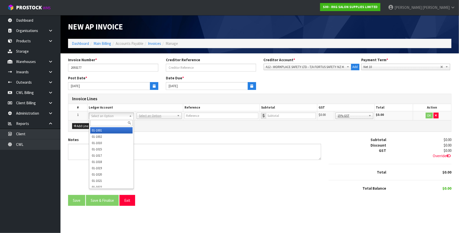
click at [99, 123] on input "text" at bounding box center [111, 123] width 43 height 6
type input "3065"
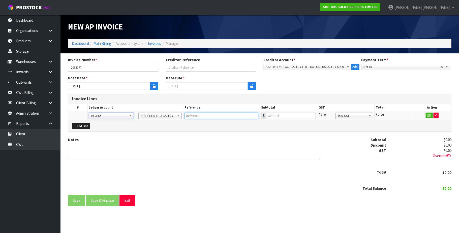
click at [222, 116] on input "text" at bounding box center [222, 116] width 74 height 6
type input "FORTUS - [PERSON_NAME]"
click at [287, 118] on input "number" at bounding box center [291, 116] width 50 height 6
type input "239.33"
drag, startPoint x: 427, startPoint y: 116, endPoint x: 356, endPoint y: 128, distance: 71.8
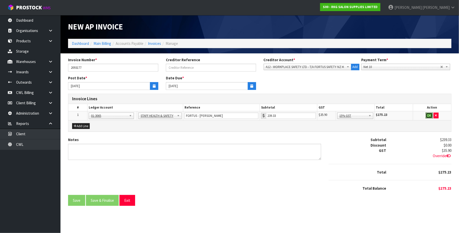
click at [428, 116] on button "OK" at bounding box center [429, 116] width 7 height 6
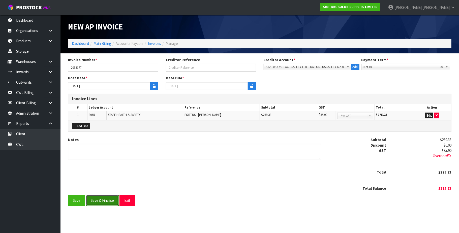
click at [109, 202] on button "Save & Finalise" at bounding box center [102, 200] width 33 height 11
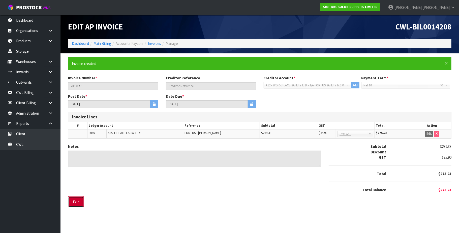
click at [80, 202] on button "Exit" at bounding box center [76, 202] width 16 height 11
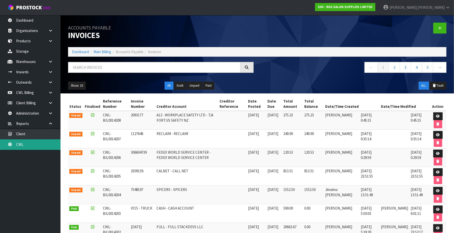
click at [35, 144] on link "CWL" at bounding box center [30, 144] width 61 height 10
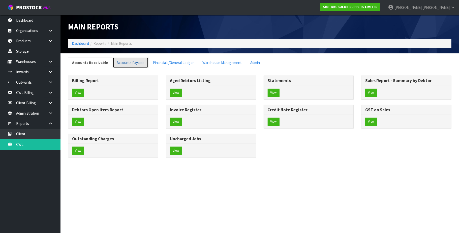
click at [138, 63] on link "Accounts Payable" at bounding box center [131, 62] width 36 height 11
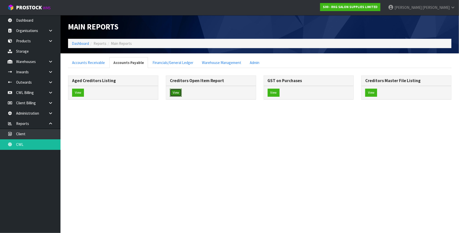
click at [174, 94] on button "View" at bounding box center [176, 93] width 12 height 8
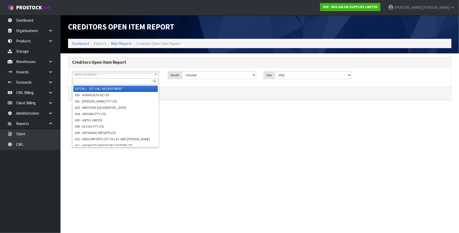
click at [102, 74] on span "Select an Option" at bounding box center [113, 75] width 78 height 6
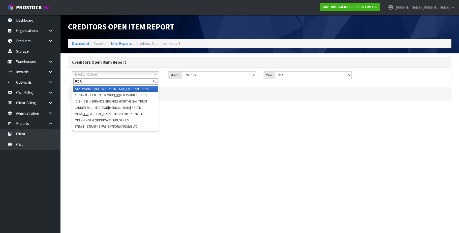
type input "FOR"
click at [122, 89] on li "A12 - WORKPLACE SAFETY LTD - T/A FOR TUS SAFETY NZ" at bounding box center [115, 89] width 85 height 6
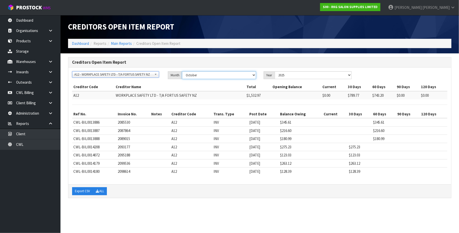
drag, startPoint x: 252, startPoint y: 74, endPoint x: 238, endPoint y: 76, distance: 14.3
click at [252, 74] on select "January February March April May June July August September October November De…" at bounding box center [219, 75] width 74 height 8
select select "object:15671"
click at [182, 71] on select "January February March April May June July August September October November De…" at bounding box center [219, 75] width 74 height 8
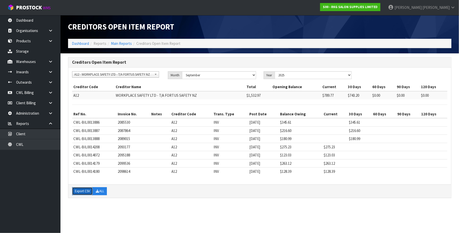
click at [84, 192] on button "Export CSV" at bounding box center [82, 191] width 21 height 8
click at [36, 91] on link "CWL Billing" at bounding box center [30, 93] width 61 height 10
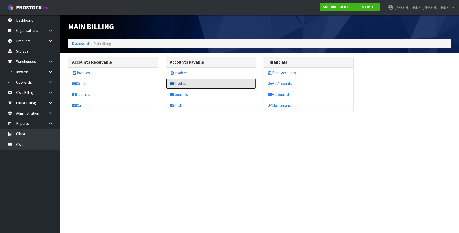
click at [190, 84] on link "Credits" at bounding box center [211, 83] width 90 height 10
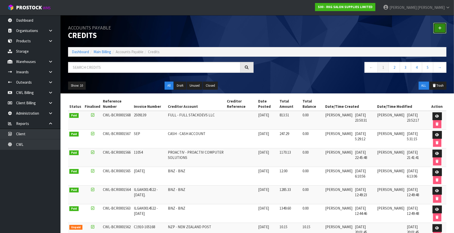
click at [443, 27] on link at bounding box center [440, 28] width 13 height 11
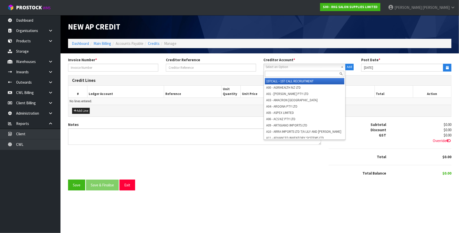
click at [281, 68] on span "Select an Option" at bounding box center [302, 67] width 73 height 6
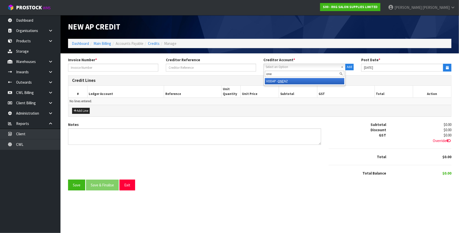
type input "one"
click at [289, 80] on li "VODAP - ONE NZ" at bounding box center [305, 81] width 80 height 6
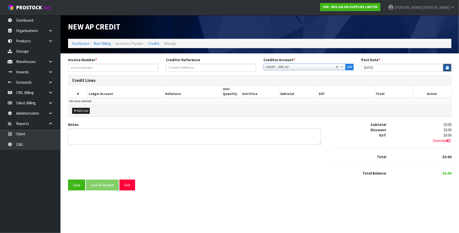
drag, startPoint x: 450, startPoint y: 67, endPoint x: 414, endPoint y: 69, distance: 35.9
click at [447, 66] on button "button" at bounding box center [447, 68] width 8 height 8
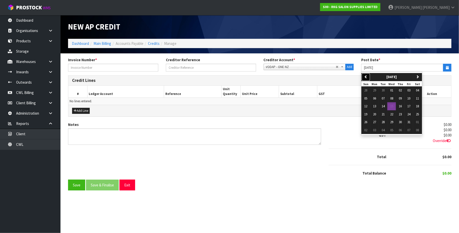
click at [367, 79] on button "previous" at bounding box center [366, 77] width 9 height 8
drag, startPoint x: 378, startPoint y: 106, endPoint x: 325, endPoint y: 99, distance: 53.3
click at [377, 106] on button "15" at bounding box center [375, 106] width 9 height 8
type input "[DATE]"
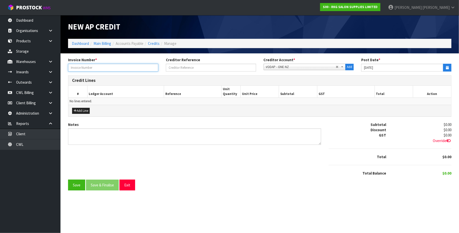
click at [101, 67] on input "text" at bounding box center [113, 68] width 90 height 8
type input "PD AMEX"
click at [87, 109] on button "Add Line" at bounding box center [81, 111] width 18 height 6
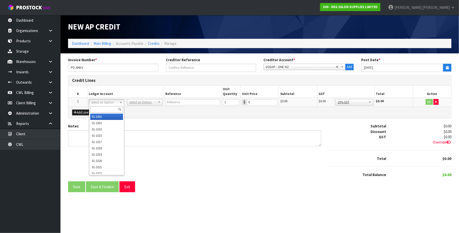
click at [98, 109] on input "text" at bounding box center [106, 109] width 33 height 6
type input "9540"
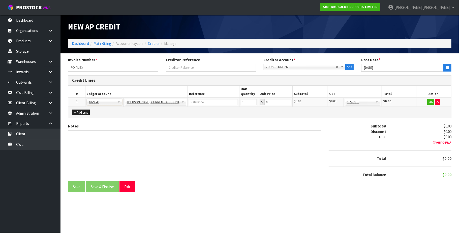
click at [271, 98] on td "0" at bounding box center [276, 102] width 34 height 9
click at [265, 103] on input "0" at bounding box center [278, 102] width 27 height 6
paste input "1827.71"
drag, startPoint x: 372, startPoint y: 103, endPoint x: 371, endPoint y: 117, distance: 13.7
type input "01827.71"
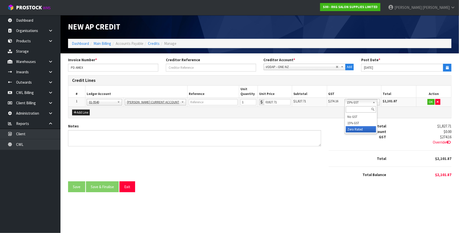
drag, startPoint x: 367, startPoint y: 131, endPoint x: 394, endPoint y: 123, distance: 28.0
click at [431, 101] on button "OK" at bounding box center [431, 102] width 7 height 6
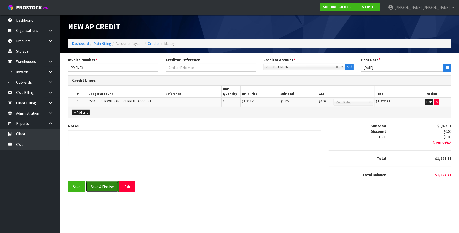
click at [104, 189] on button "Save & Finalise" at bounding box center [102, 187] width 33 height 11
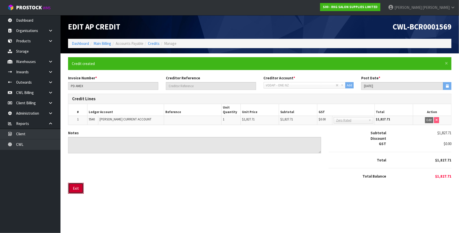
click at [82, 190] on button "Exit" at bounding box center [76, 188] width 16 height 11
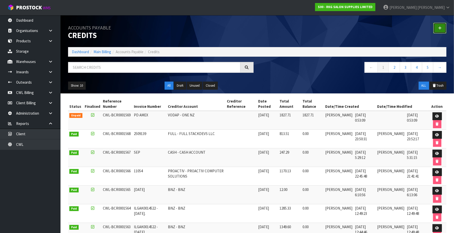
click at [440, 28] on icon at bounding box center [440, 28] width 4 height 4
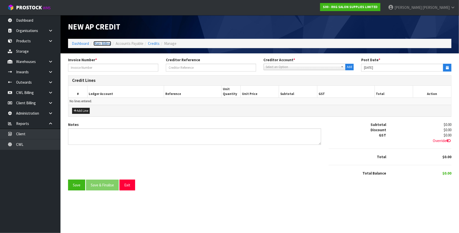
click at [107, 45] on link "Main Billing" at bounding box center [103, 43] width 18 height 5
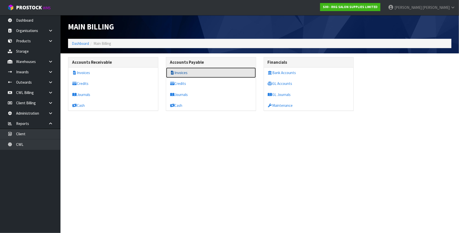
click at [198, 75] on link "Invoices" at bounding box center [211, 73] width 90 height 10
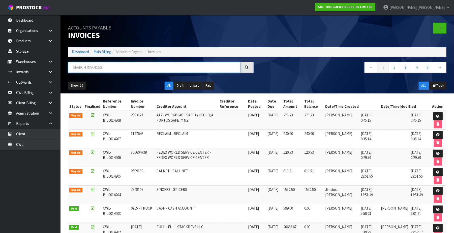
click at [152, 68] on input "text" at bounding box center [154, 67] width 173 height 11
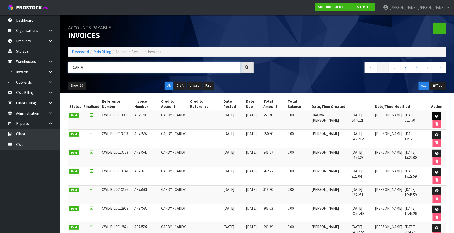
type input "CARDY"
click at [435, 117] on icon at bounding box center [437, 116] width 4 height 3
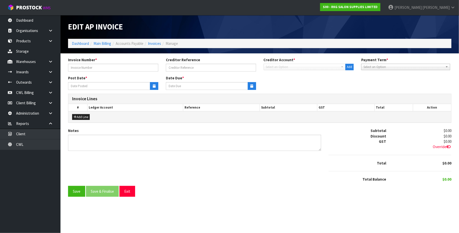
type input "AR79705"
type input "[DATE]"
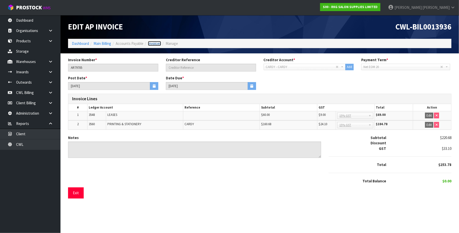
click at [159, 43] on link "Invoices" at bounding box center [154, 43] width 13 height 5
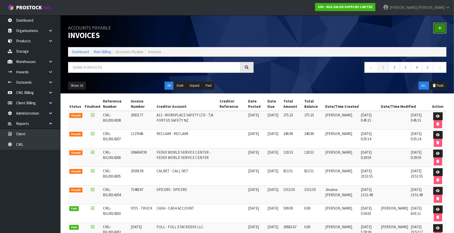
click at [439, 27] on icon at bounding box center [440, 28] width 4 height 4
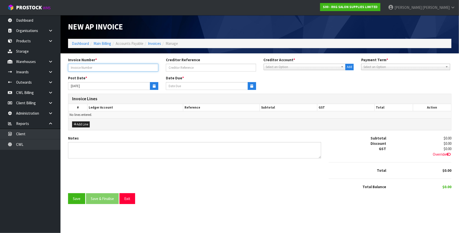
click at [93, 69] on input "text" at bounding box center [113, 68] width 90 height 8
type input "AR80634"
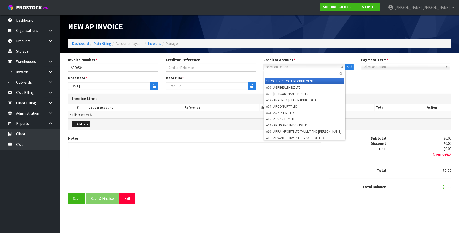
click at [276, 69] on span "Select an Option" at bounding box center [302, 67] width 73 height 6
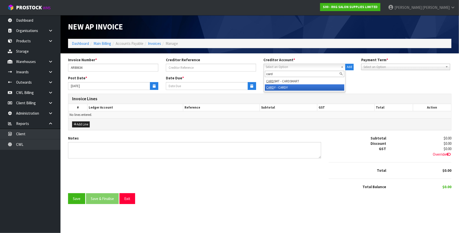
type input "card"
click at [283, 87] on li "CARD Y - CARDY" at bounding box center [305, 88] width 80 height 6
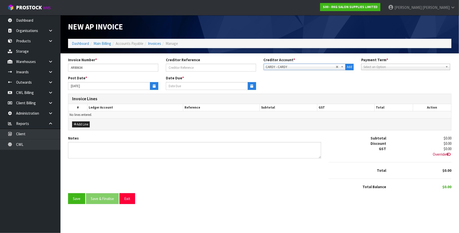
type input "[DATE]"
click at [152, 84] on button "button" at bounding box center [154, 86] width 8 height 8
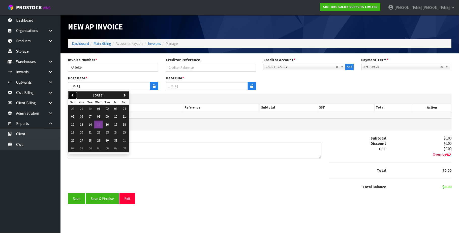
click at [74, 95] on icon "button" at bounding box center [72, 95] width 3 height 3
click at [91, 142] on span "30" at bounding box center [90, 140] width 3 height 4
type input "[DATE]"
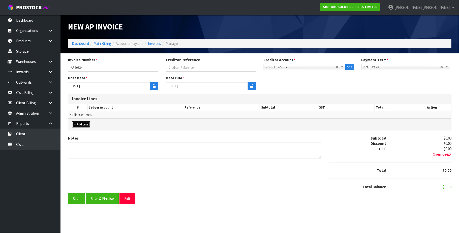
click at [87, 123] on button "Add Line" at bounding box center [81, 125] width 18 height 6
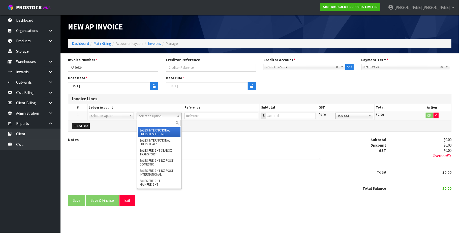
click at [145, 124] on input "text" at bounding box center [159, 123] width 43 height 6
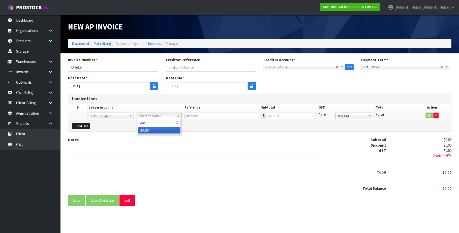
type input "leas"
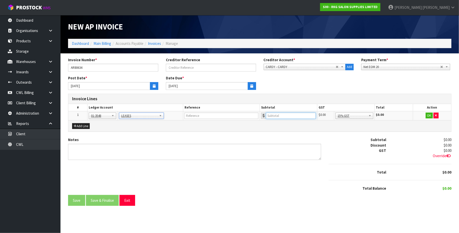
click at [292, 116] on input "number" at bounding box center [291, 116] width 50 height 6
type input "60"
drag, startPoint x: 428, startPoint y: 116, endPoint x: 201, endPoint y: 113, distance: 227.1
click at [425, 115] on td "OK" at bounding box center [432, 115] width 38 height 9
click at [87, 127] on button "Add Line" at bounding box center [81, 126] width 18 height 6
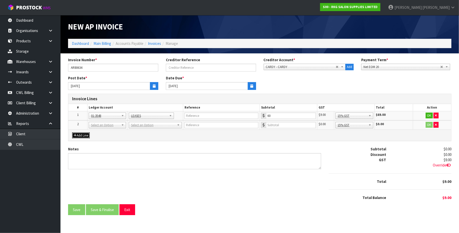
drag, startPoint x: 152, startPoint y: 126, endPoint x: 148, endPoint y: 127, distance: 4.3
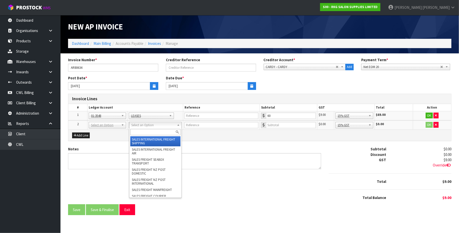
click at [137, 133] on input "text" at bounding box center [155, 132] width 50 height 6
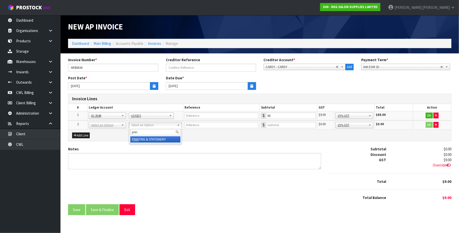
type input "prin"
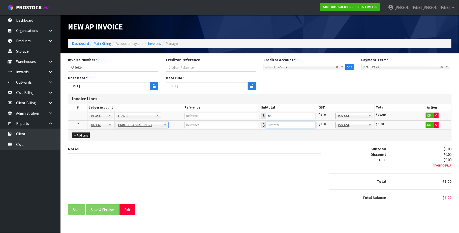
click at [293, 126] on input "number" at bounding box center [291, 125] width 50 height 6
type input "153.87"
click at [430, 116] on button "OK" at bounding box center [429, 116] width 7 height 6
click at [428, 126] on button "OK" at bounding box center [429, 125] width 7 height 6
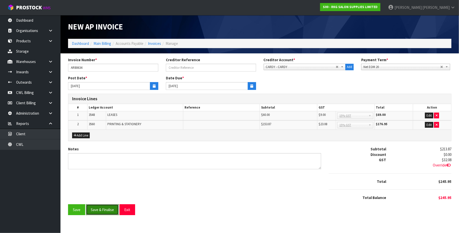
click at [111, 212] on button "Save & Finalise" at bounding box center [102, 210] width 33 height 11
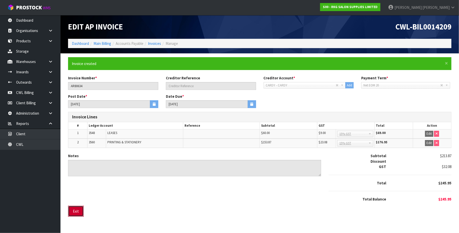
click at [80, 209] on button "Exit" at bounding box center [76, 211] width 16 height 11
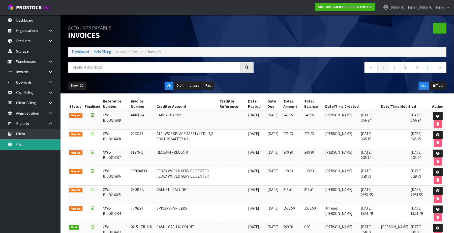
click at [45, 149] on link "CWL" at bounding box center [30, 144] width 61 height 10
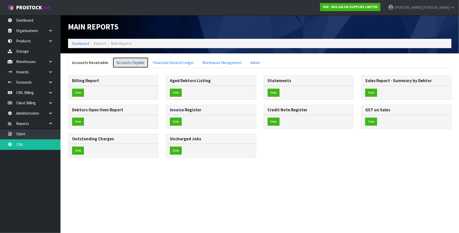
click at [142, 62] on link "Accounts Payable" at bounding box center [131, 62] width 36 height 11
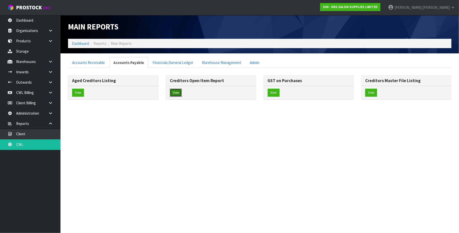
drag, startPoint x: 177, startPoint y: 94, endPoint x: 135, endPoint y: 74, distance: 46.1
click at [173, 90] on button "View" at bounding box center [176, 93] width 12 height 8
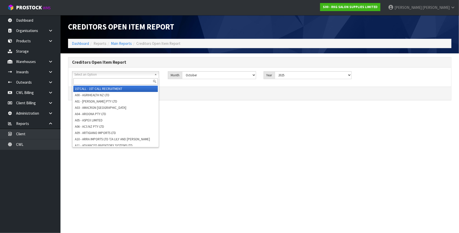
click at [105, 75] on span "Select an Option" at bounding box center [113, 75] width 78 height 6
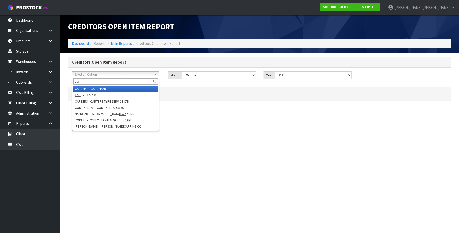
type input "car"
click at [98, 92] on li "CAR DY - CARDY" at bounding box center [115, 95] width 85 height 6
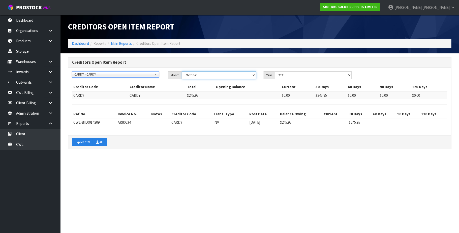
drag, startPoint x: 255, startPoint y: 73, endPoint x: 247, endPoint y: 73, distance: 7.3
click at [254, 73] on select "January February March April May June July August September October November De…" at bounding box center [219, 75] width 74 height 8
select select "object:19153"
click at [182, 71] on select "January February March April May June July August September October November De…" at bounding box center [219, 75] width 74 height 8
click at [84, 143] on button "Export CSV" at bounding box center [82, 142] width 21 height 8
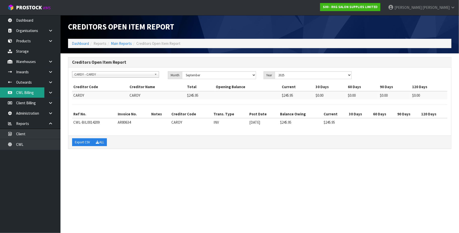
click at [27, 93] on link "CWL Billing" at bounding box center [30, 93] width 61 height 10
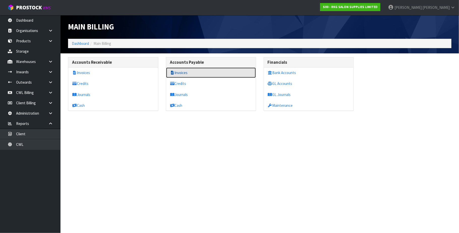
click at [191, 72] on link "Invoices" at bounding box center [211, 73] width 90 height 10
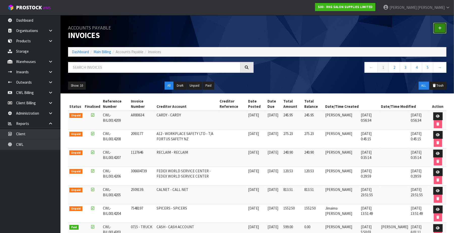
click at [443, 27] on link at bounding box center [440, 28] width 13 height 11
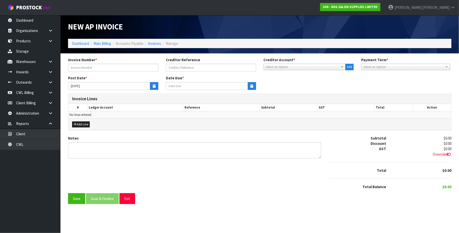
click at [272, 68] on span "Select an Option" at bounding box center [302, 67] width 73 height 6
type input "nzc"
click at [282, 82] on li "NZC OURETM - NZ COURIERS" at bounding box center [305, 81] width 80 height 6
type input "[DATE]"
drag, startPoint x: 84, startPoint y: 67, endPoint x: 86, endPoint y: 65, distance: 3.0
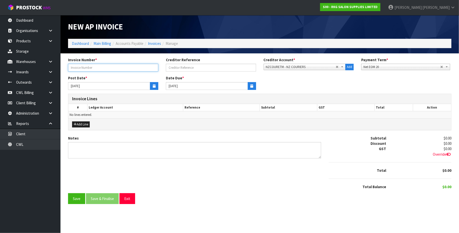
click at [84, 67] on input "text" at bounding box center [113, 68] width 90 height 8
type input "2025 17"
click at [153, 85] on icon "button" at bounding box center [154, 86] width 3 height 3
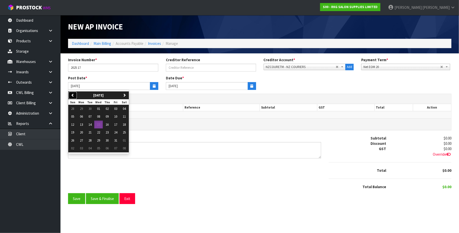
click at [75, 96] on button "previous" at bounding box center [72, 96] width 9 height 8
click at [84, 125] on button "15" at bounding box center [81, 125] width 9 height 8
type input "[DATE]"
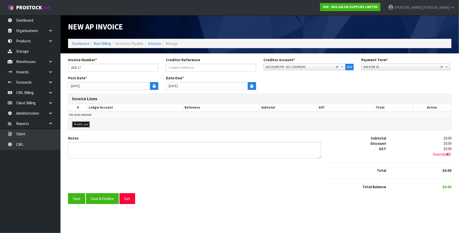
drag, startPoint x: 84, startPoint y: 124, endPoint x: 90, endPoint y: 125, distance: 6.3
click at [84, 125] on button "Add Line" at bounding box center [81, 125] width 18 height 6
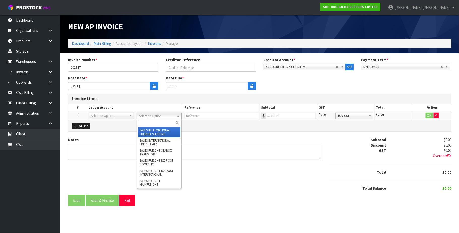
click at [150, 121] on input "text" at bounding box center [159, 123] width 43 height 6
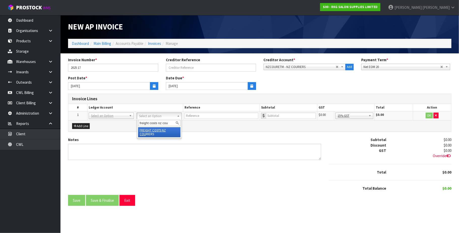
type input "freight costs nz cou"
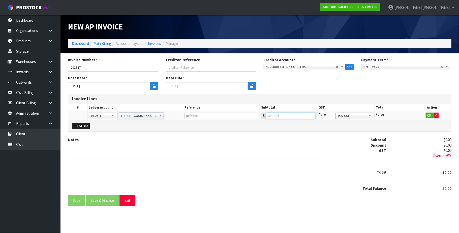
click at [287, 116] on input "number" at bounding box center [291, 116] width 50 height 6
type input "779.01"
click at [430, 116] on button "OK" at bounding box center [429, 116] width 7 height 6
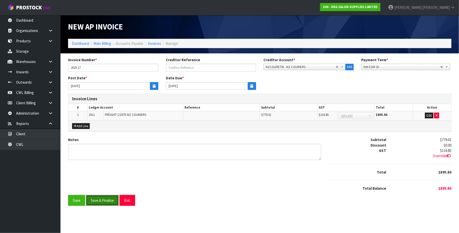
click at [103, 204] on button "Save & Finalise" at bounding box center [102, 200] width 33 height 11
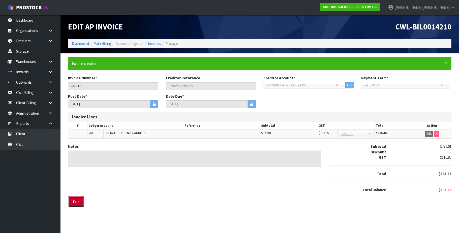
click at [81, 202] on button "Exit" at bounding box center [76, 202] width 16 height 11
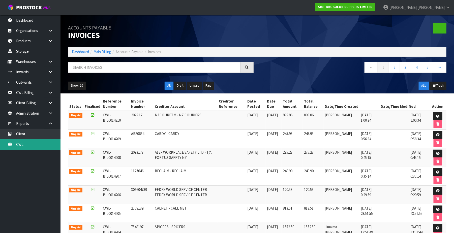
click at [30, 142] on link "CWL" at bounding box center [30, 144] width 61 height 10
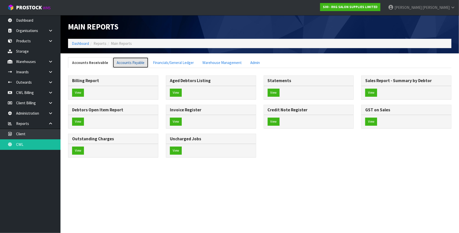
click at [134, 64] on link "Accounts Payable" at bounding box center [131, 62] width 36 height 11
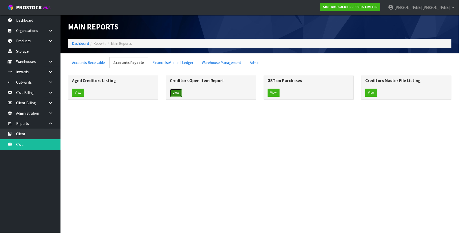
click at [178, 93] on button "View" at bounding box center [176, 93] width 12 height 8
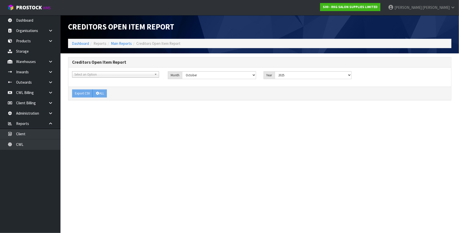
click at [98, 76] on span "Select an Option" at bounding box center [113, 75] width 78 height 6
type input "nzc"
click at [108, 88] on li "NZC OURETM - NZ COURIERS" at bounding box center [115, 89] width 85 height 6
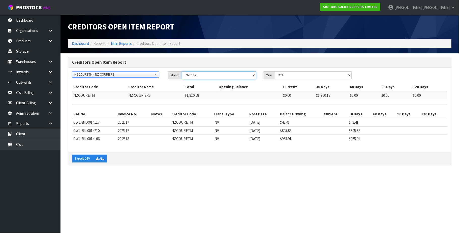
click at [251, 73] on select "January February March April May June July August September October November De…" at bounding box center [219, 75] width 74 height 8
select select "object:20631"
click at [182, 71] on select "January February March April May June July August September October November De…" at bounding box center [219, 75] width 74 height 8
click at [85, 160] on button "Export CSV" at bounding box center [82, 159] width 21 height 8
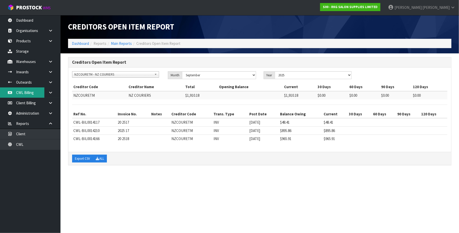
click at [37, 93] on link "CWL Billing" at bounding box center [30, 93] width 61 height 10
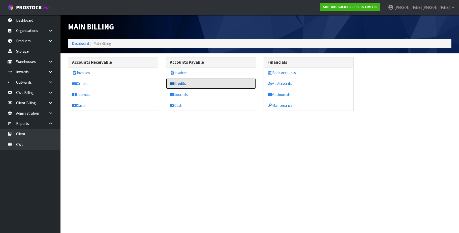
click at [183, 83] on link "Credits" at bounding box center [211, 83] width 90 height 10
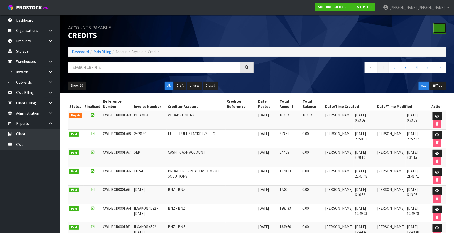
click at [442, 27] on link at bounding box center [440, 28] width 13 height 11
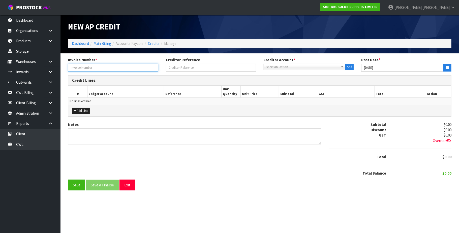
click at [117, 66] on input "text" at bounding box center [113, 68] width 90 height 8
paste input "20 2517"
type input "20 2517"
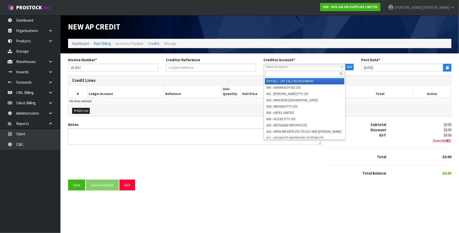
click at [278, 67] on span "Select an Option" at bounding box center [302, 67] width 73 height 6
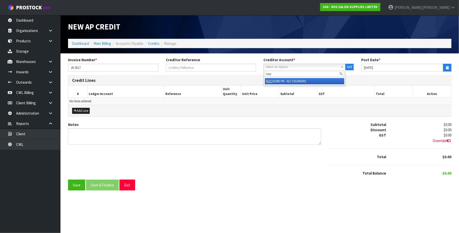
type input "nzc"
drag, startPoint x: 313, startPoint y: 82, endPoint x: 321, endPoint y: 69, distance: 15.8
click at [314, 78] on div "nzc NZC OURETM - NZ COURIERS" at bounding box center [305, 78] width 82 height 16
drag, startPoint x: 447, startPoint y: 68, endPoint x: 411, endPoint y: 67, distance: 36.3
click at [446, 67] on icon "button" at bounding box center [447, 67] width 3 height 3
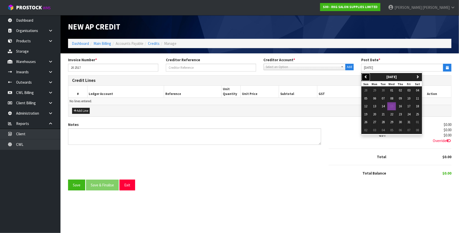
click at [366, 77] on icon "button" at bounding box center [365, 76] width 3 height 3
click at [377, 106] on button "15" at bounding box center [375, 106] width 9 height 8
type input "[DATE]"
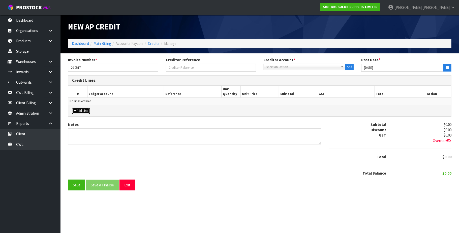
click at [89, 110] on button "Add Line" at bounding box center [81, 111] width 18 height 6
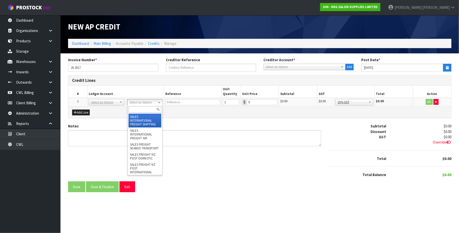
click at [135, 111] on input "text" at bounding box center [145, 109] width 33 height 6
type input "f"
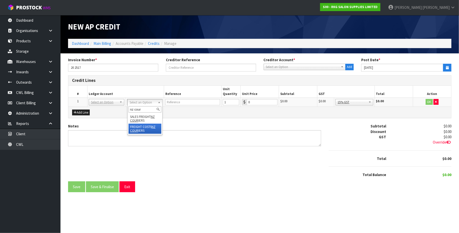
type input "nz cour"
click at [257, 101] on input "0" at bounding box center [262, 102] width 31 height 6
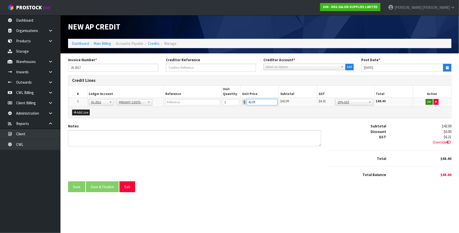
type input "42.09"
click at [430, 102] on button "OK" at bounding box center [429, 102] width 7 height 6
click at [430, 102] on button "Edit" at bounding box center [429, 102] width 8 height 6
click at [267, 102] on input "42.09" at bounding box center [262, 102] width 31 height 6
type input "42.10"
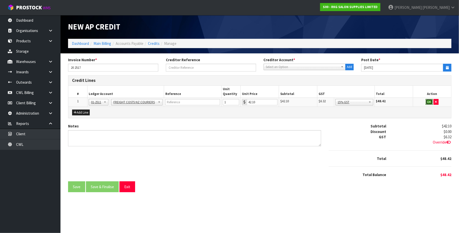
click at [430, 103] on button "OK" at bounding box center [429, 102] width 7 height 6
click at [439, 143] on span "Override" at bounding box center [442, 142] width 19 height 5
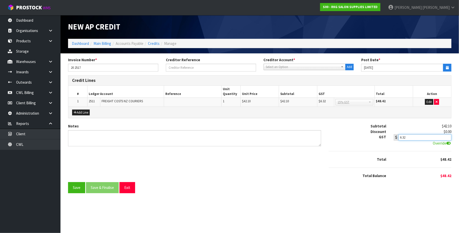
click at [423, 137] on input "6.32" at bounding box center [425, 137] width 53 height 6
type input "6.31"
click at [78, 189] on button "Save" at bounding box center [76, 187] width 17 height 11
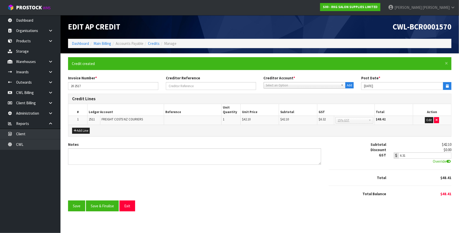
click at [288, 85] on span "Select an Option" at bounding box center [302, 85] width 73 height 6
type input "nzc"
click at [268, 98] on em "NZC" at bounding box center [270, 100] width 6 height 4
click at [98, 206] on button "Save & Finalise" at bounding box center [102, 206] width 33 height 11
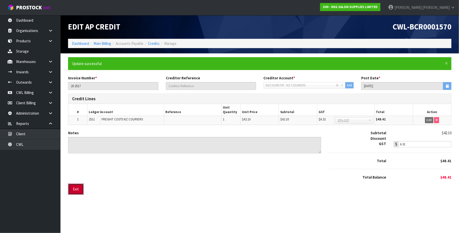
click at [81, 190] on button "Exit" at bounding box center [76, 189] width 16 height 11
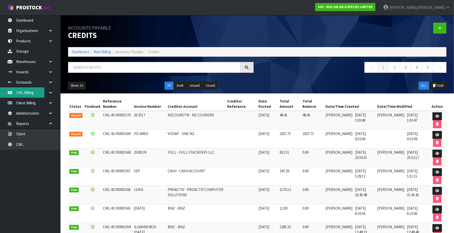
click at [27, 92] on link "CWL Billing" at bounding box center [30, 93] width 61 height 10
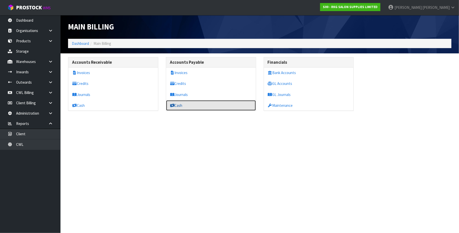
click at [198, 103] on link "Cash" at bounding box center [211, 105] width 90 height 10
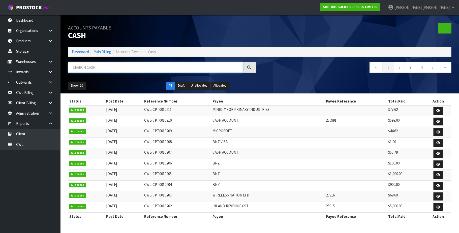
drag, startPoint x: 113, startPoint y: 69, endPoint x: 115, endPoint y: 73, distance: 5.1
click at [115, 70] on input "text" at bounding box center [155, 67] width 175 height 11
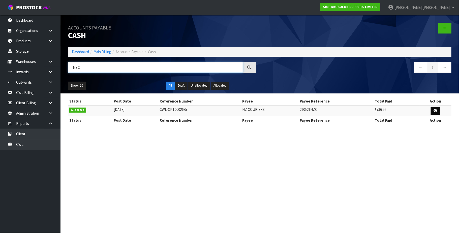
type input "NZC"
click at [435, 110] on icon at bounding box center [436, 110] width 4 height 3
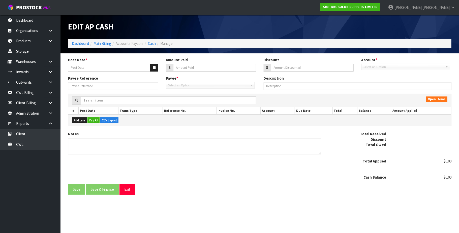
type input "[DATE]"
type input "736.92"
type input "0"
type input "210521NZC"
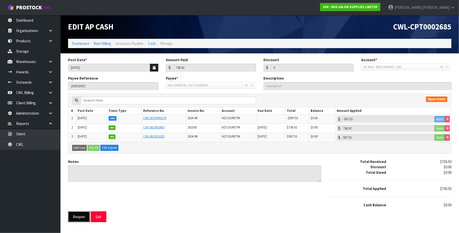
click at [81, 217] on button "Reopen" at bounding box center [79, 217] width 22 height 11
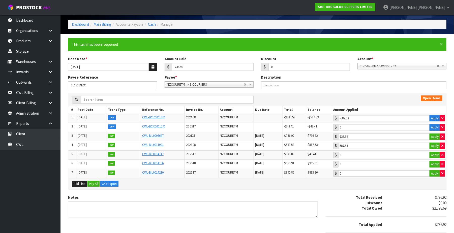
scroll to position [51, 0]
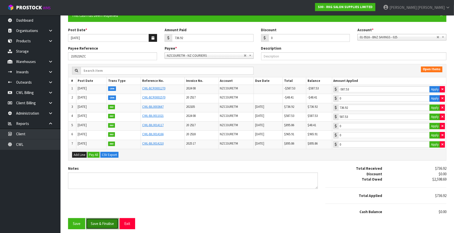
click at [109, 224] on button "Save & Finalise" at bounding box center [102, 223] width 33 height 11
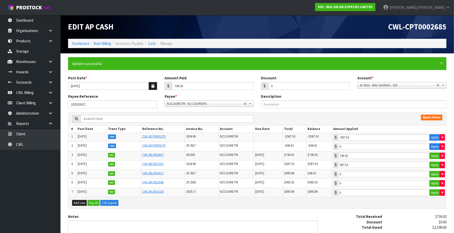
type input "587.53"
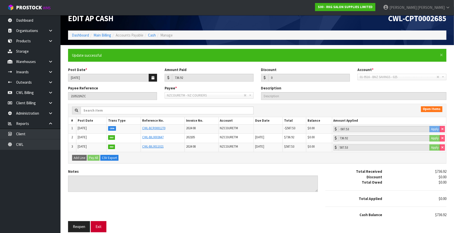
scroll to position [13, 0]
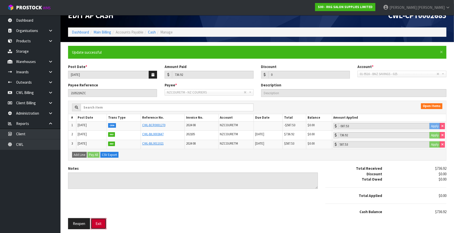
click at [104, 226] on button "Exit" at bounding box center [99, 223] width 16 height 11
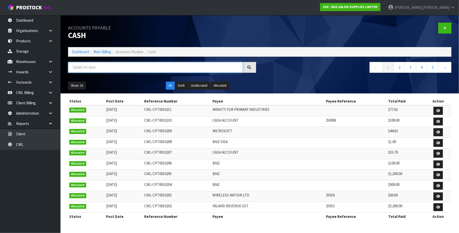
click at [105, 71] on input "text" at bounding box center [155, 67] width 175 height 11
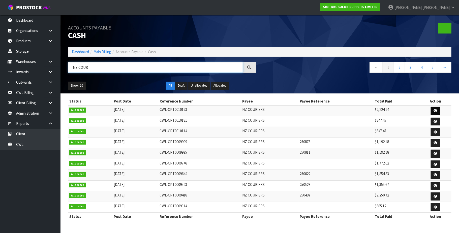
type input "NZ COUR"
click at [434, 110] on icon at bounding box center [436, 110] width 4 height 3
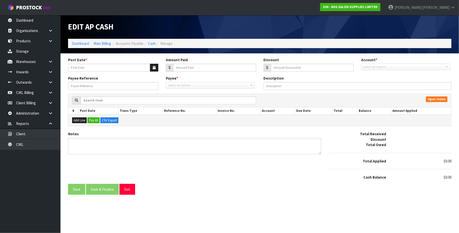
type input "[DATE]"
type input "2224.14"
type input "0"
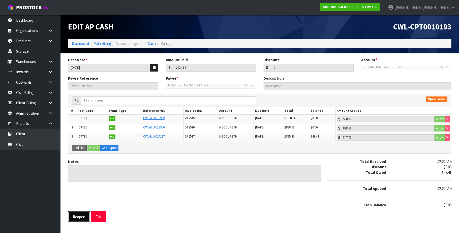
click at [84, 220] on button "Reopen" at bounding box center [79, 217] width 22 height 11
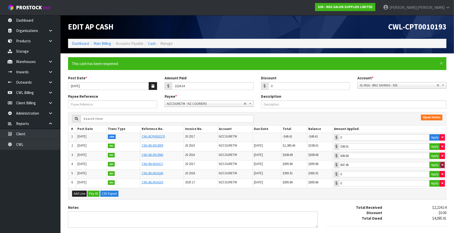
click at [443, 167] on button "button" at bounding box center [442, 165] width 5 height 7
type input "847.46"
click at [427, 165] on input "847.46" at bounding box center [384, 165] width 91 height 6
click at [436, 138] on button "Apply" at bounding box center [435, 137] width 11 height 7
type input "-48.41"
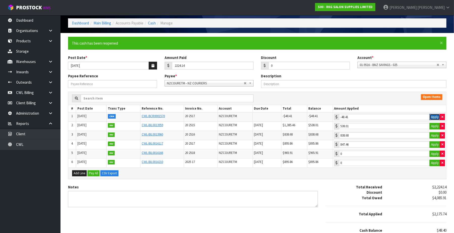
scroll to position [41, 0]
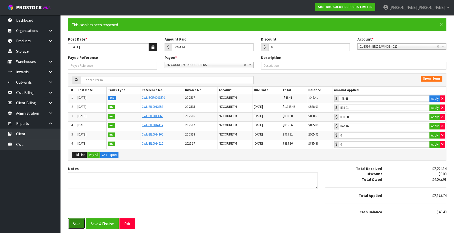
click at [76, 226] on button "Save" at bounding box center [76, 224] width 17 height 11
click at [444, 126] on button "button" at bounding box center [442, 126] width 5 height 7
type input "895.86"
click at [411, 126] on input "895.86" at bounding box center [384, 126] width 91 height 6
click at [105, 226] on button "Save & Finalise" at bounding box center [102, 224] width 33 height 11
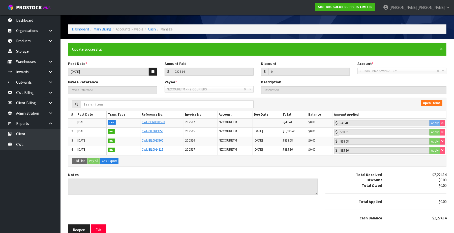
scroll to position [22, 0]
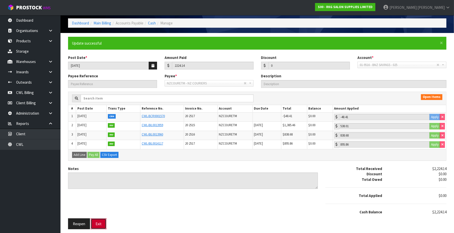
click at [103, 223] on button "Exit" at bounding box center [99, 224] width 16 height 11
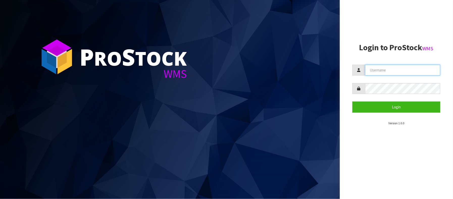
click at [403, 69] on input "text" at bounding box center [402, 70] width 75 height 11
type input "[PERSON_NAME][EMAIL_ADDRESS][DOMAIN_NAME]"
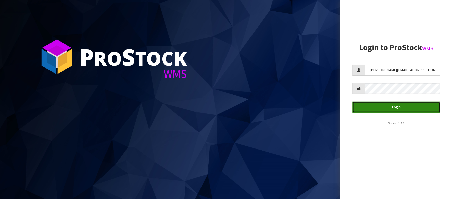
click at [405, 107] on button "Login" at bounding box center [396, 106] width 88 height 11
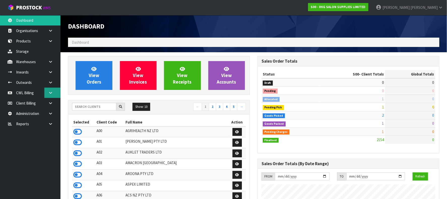
scroll to position [384, 190]
click at [30, 95] on link "CWL Billing" at bounding box center [30, 93] width 61 height 10
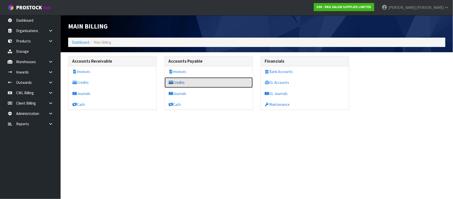
click at [197, 83] on link "Credits" at bounding box center [208, 82] width 88 height 10
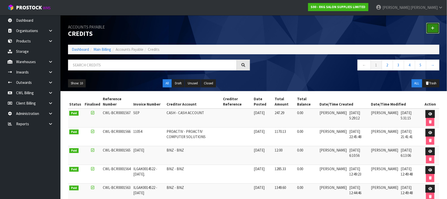
click at [431, 28] on link at bounding box center [433, 28] width 13 height 11
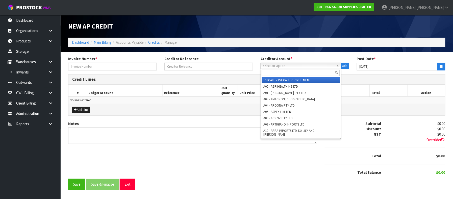
click at [289, 67] on span "Select an Option" at bounding box center [298, 66] width 71 height 6
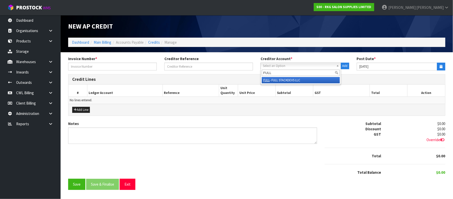
type input "FULL"
click at [291, 80] on li "FULL - FULL STACKDEVS LLC" at bounding box center [301, 80] width 78 height 6
click at [103, 65] on input "text" at bounding box center [112, 67] width 89 height 8
paste input "2509139"
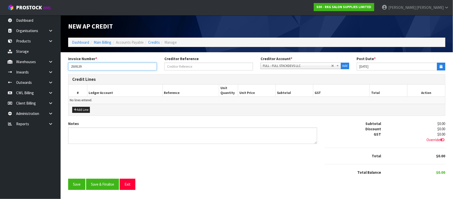
type input "2509139"
click at [439, 66] on button "button" at bounding box center [441, 67] width 8 height 8
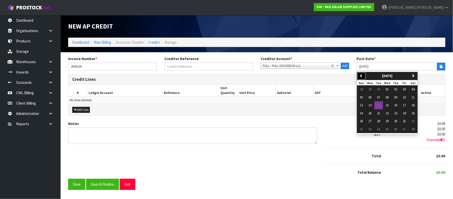
drag, startPoint x: 360, startPoint y: 76, endPoint x: 367, endPoint y: 81, distance: 8.8
click at [360, 76] on icon "button" at bounding box center [360, 75] width 3 height 3
drag, startPoint x: 378, startPoint y: 120, endPoint x: 282, endPoint y: 112, distance: 97.0
click at [378, 120] on span "30" at bounding box center [378, 121] width 3 height 4
type input "[DATE]"
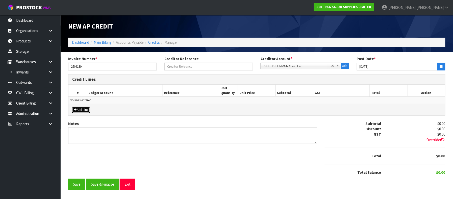
click at [81, 109] on button "Add Line" at bounding box center [81, 110] width 18 height 6
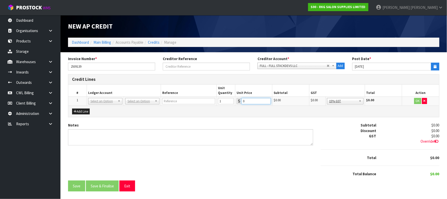
click at [253, 100] on input "0" at bounding box center [257, 101] width 30 height 6
type input "707.40"
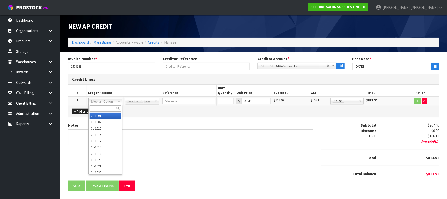
click at [101, 107] on input "text" at bounding box center [106, 108] width 32 height 6
type input "3595"
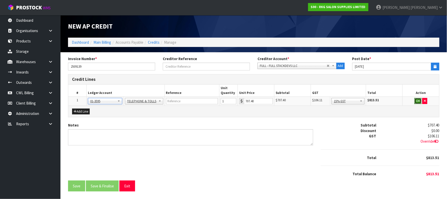
click at [417, 102] on button "OK" at bounding box center [418, 101] width 7 height 6
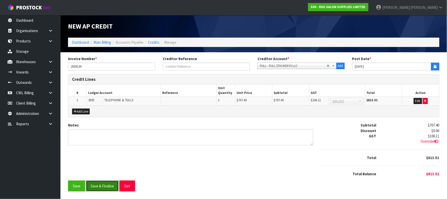
click at [111, 185] on button "Save & Finalise" at bounding box center [102, 185] width 33 height 11
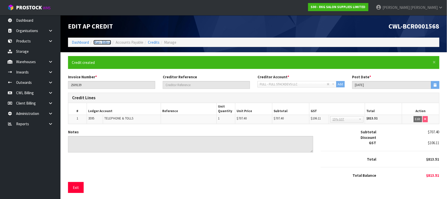
click at [106, 42] on link "Main Billing" at bounding box center [103, 42] width 18 height 5
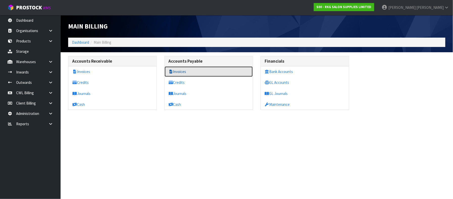
click at [186, 71] on link "Invoices" at bounding box center [208, 71] width 88 height 10
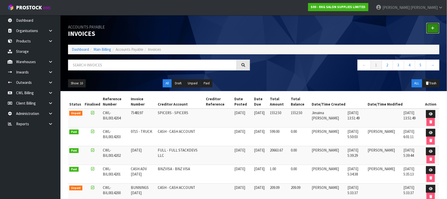
click at [437, 27] on link at bounding box center [433, 28] width 13 height 11
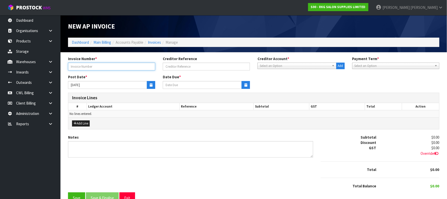
click at [115, 68] on input "text" at bounding box center [111, 67] width 87 height 8
paste input "2509139"
type input "2509139."
click at [292, 66] on span "Select an Option" at bounding box center [295, 66] width 70 height 6
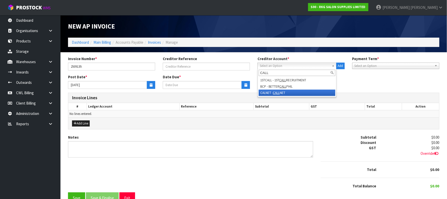
type input "CALL"
drag, startPoint x: 288, startPoint y: 92, endPoint x: 338, endPoint y: 80, distance: 51.0
click at [288, 93] on li "CALNET - CALL NET" at bounding box center [297, 93] width 77 height 6
type input "[DATE]"
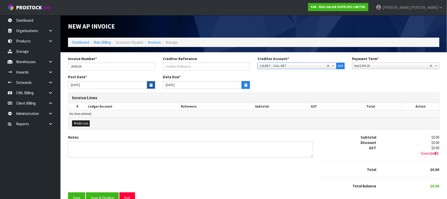
click at [150, 83] on icon "button" at bounding box center [151, 84] width 3 height 3
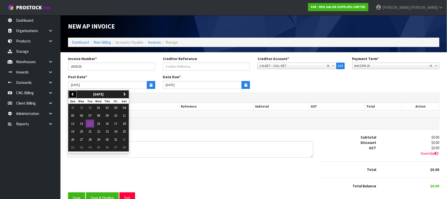
click at [72, 92] on icon "button" at bounding box center [72, 93] width 3 height 3
click at [91, 138] on span "30" at bounding box center [90, 139] width 3 height 4
type input "[DATE]"
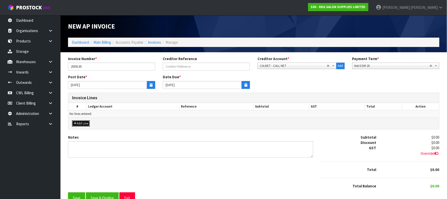
click at [84, 124] on button "Add Line" at bounding box center [81, 123] width 18 height 6
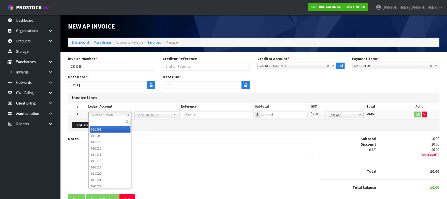
click at [101, 121] on input "text" at bounding box center [110, 122] width 41 height 6
type input "3595"
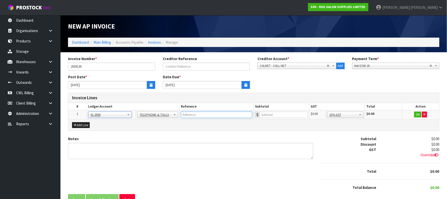
click at [207, 113] on input "text" at bounding box center [216, 114] width 71 height 6
type input "CALLNET"
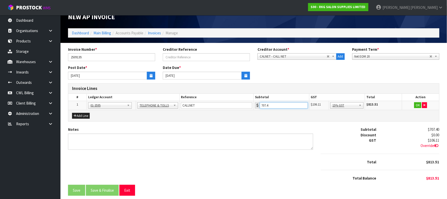
scroll to position [14, 0]
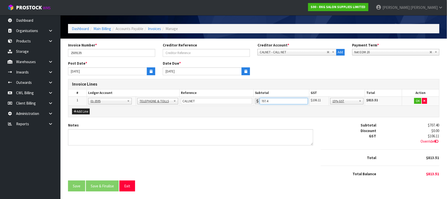
type input "707.4"
click at [417, 100] on button "OK" at bounding box center [418, 101] width 7 height 6
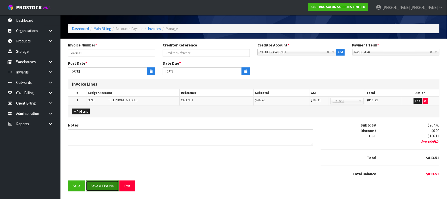
click at [103, 186] on button "Save & Finalise" at bounding box center [102, 185] width 33 height 11
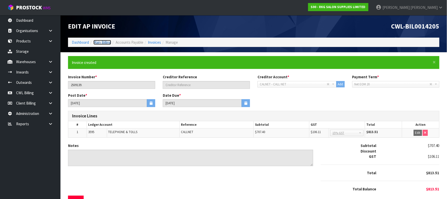
click at [106, 42] on link "Main Billing" at bounding box center [103, 42] width 18 height 5
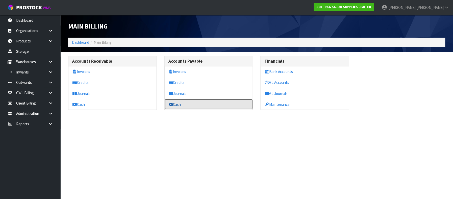
click at [175, 104] on link "Cash" at bounding box center [208, 104] width 88 height 10
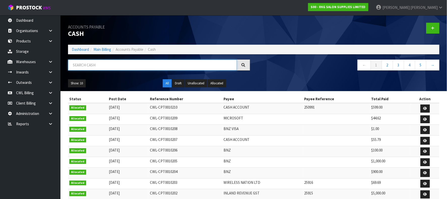
click at [123, 65] on input "text" at bounding box center [152, 65] width 169 height 11
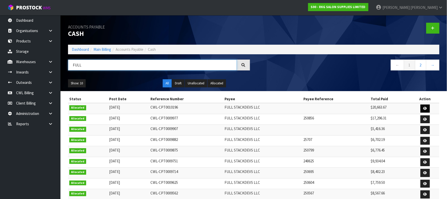
type input "FULL"
click at [426, 107] on icon at bounding box center [426, 108] width 4 height 3
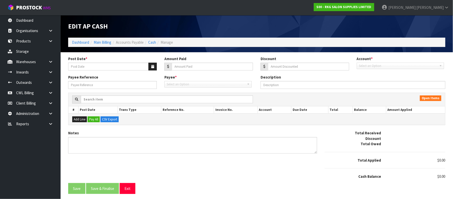
type input "[DATE]"
type input "20663.67"
type input "0"
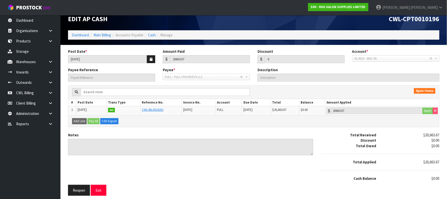
scroll to position [9, 0]
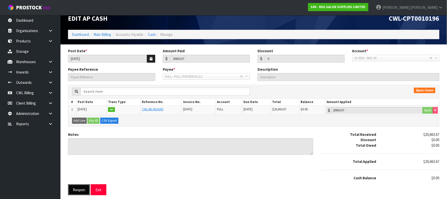
click at [81, 188] on button "Reopen" at bounding box center [79, 189] width 22 height 11
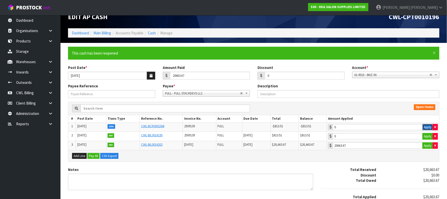
click at [425, 127] on button "Apply" at bounding box center [428, 127] width 11 height 7
type input "-813.51"
click at [427, 135] on button "Apply" at bounding box center [428, 136] width 11 height 7
type input "813.51"
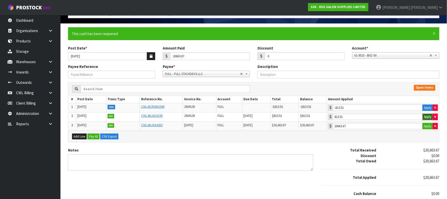
scroll to position [46, 0]
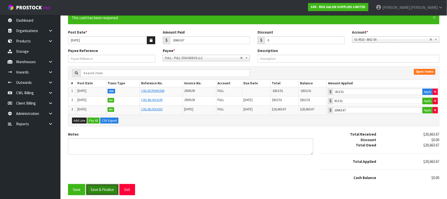
click at [98, 189] on button "Save & Finalise" at bounding box center [102, 189] width 33 height 11
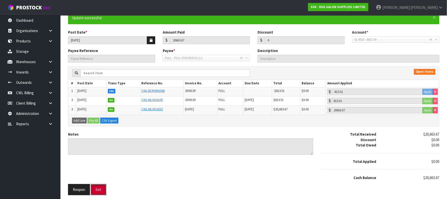
click at [103, 189] on button "Exit" at bounding box center [99, 189] width 16 height 11
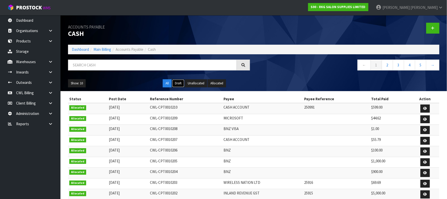
click at [179, 84] on button "Draft" at bounding box center [178, 83] width 12 height 8
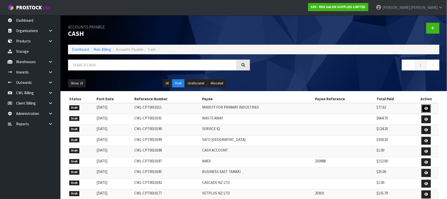
click at [426, 107] on icon at bounding box center [427, 108] width 4 height 3
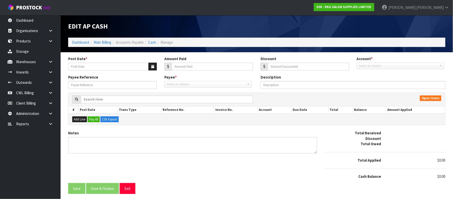
type input "[DATE]"
type input "77.62"
type input "0"
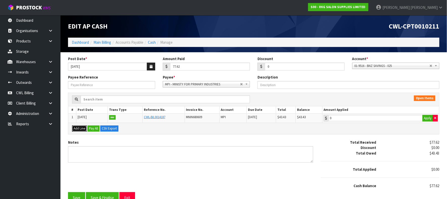
click at [82, 130] on button "Add Line" at bounding box center [79, 128] width 15 height 6
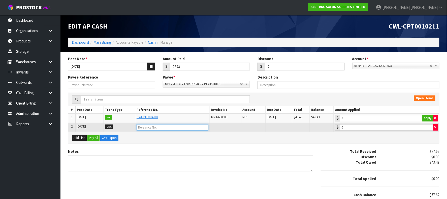
click at [167, 128] on input "text" at bounding box center [173, 127] width 72 height 6
type input "OVERPAYMENT"
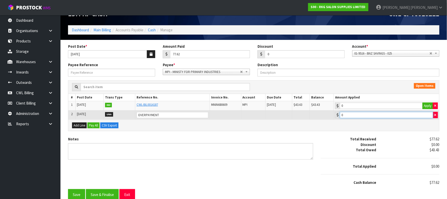
scroll to position [19, 0]
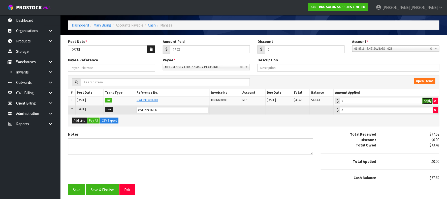
click at [429, 98] on button "Apply" at bounding box center [428, 101] width 11 height 7
type input "43.43"
click at [380, 113] on td "0" at bounding box center [386, 109] width 105 height 9
click at [369, 110] on input "0" at bounding box center [386, 110] width 93 height 6
click at [107, 188] on button "Save & Finalise" at bounding box center [102, 189] width 33 height 11
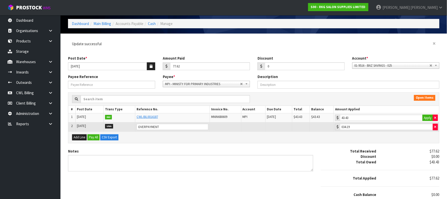
scroll to position [0, 0]
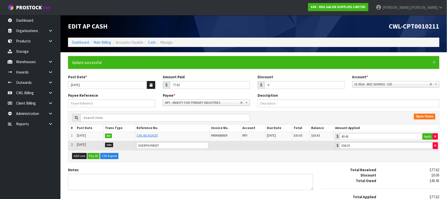
type input "34.19"
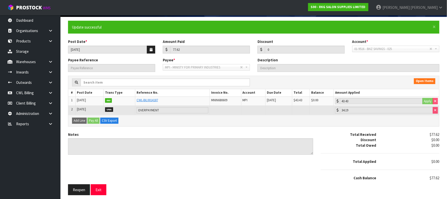
scroll to position [37, 0]
click at [98, 188] on button "Exit" at bounding box center [99, 189] width 16 height 11
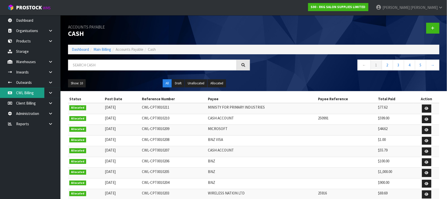
click at [30, 94] on link "CWL Billing" at bounding box center [30, 93] width 61 height 10
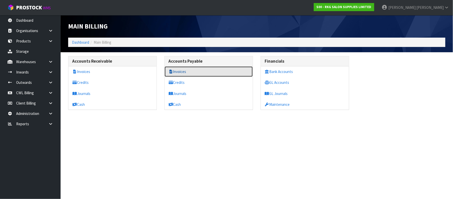
click at [179, 70] on link "Invoices" at bounding box center [208, 71] width 88 height 10
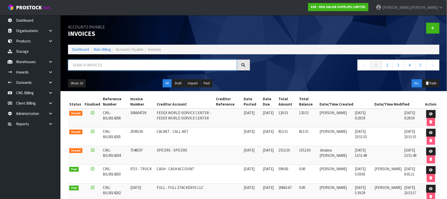
drag, startPoint x: 128, startPoint y: 62, endPoint x: 133, endPoint y: 67, distance: 6.2
click at [128, 63] on input "text" at bounding box center [152, 65] width 169 height 11
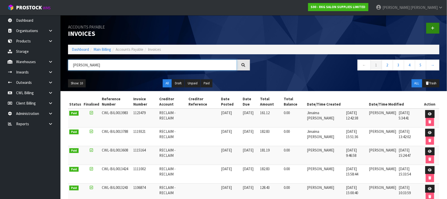
type input "RECLA"
click at [434, 30] on icon at bounding box center [434, 28] width 4 height 4
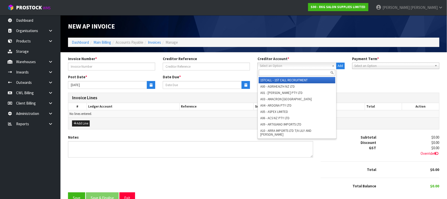
click at [280, 65] on span "Select an Option" at bounding box center [295, 66] width 70 height 6
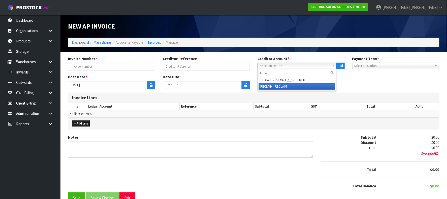
type input "REC"
click at [276, 88] on li "REC LAIM - RECLAIM" at bounding box center [297, 86] width 77 height 6
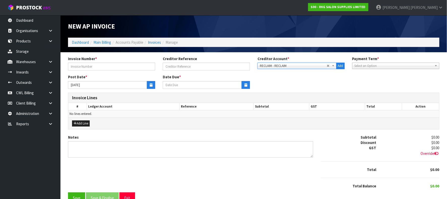
type input "[DATE]"
click at [92, 66] on input "text" at bounding box center [111, 67] width 87 height 8
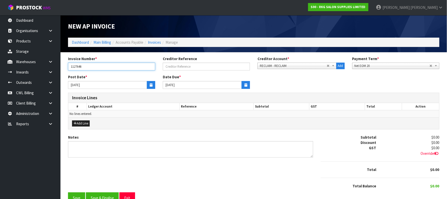
type input "1127646"
click at [156, 78] on div "Post Date * 15/10/2025" at bounding box center [111, 81] width 95 height 14
click at [150, 85] on icon "button" at bounding box center [151, 84] width 3 height 3
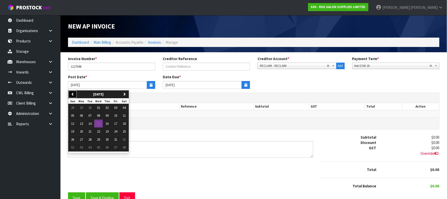
click at [75, 93] on button "previous" at bounding box center [72, 94] width 9 height 8
click at [92, 140] on span "30" at bounding box center [90, 139] width 3 height 4
type input "[DATE]"
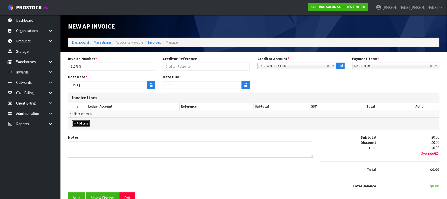
drag, startPoint x: 89, startPoint y: 121, endPoint x: 105, endPoint y: 124, distance: 16.6
click at [89, 122] on button "Add Line" at bounding box center [81, 123] width 18 height 6
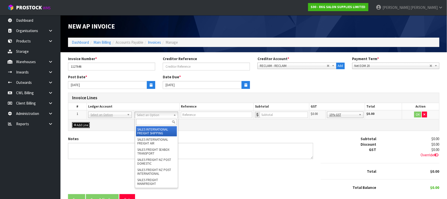
drag, startPoint x: 155, startPoint y: 115, endPoint x: 146, endPoint y: 123, distance: 12.7
drag, startPoint x: 144, startPoint y: 122, endPoint x: 160, endPoint y: 110, distance: 19.5
click at [144, 119] on input "text" at bounding box center [156, 122] width 41 height 6
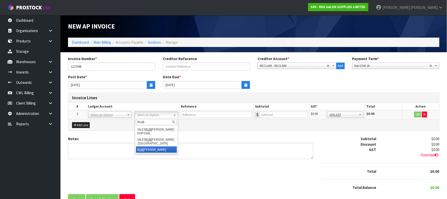
type input "RUB"
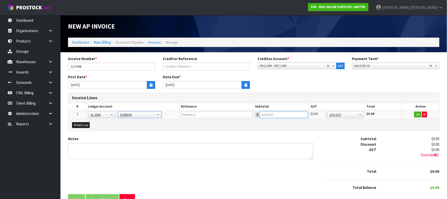
click at [292, 115] on input "number" at bounding box center [284, 114] width 48 height 6
type input "209.48"
click at [418, 115] on button "OK" at bounding box center [418, 114] width 7 height 6
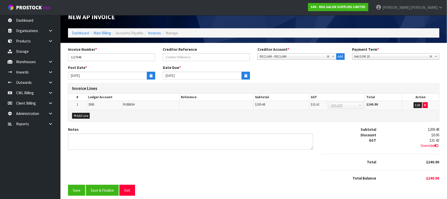
scroll to position [14, 0]
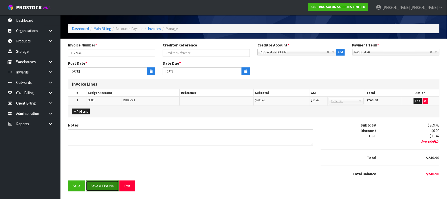
click at [103, 186] on button "Save & Finalise" at bounding box center [102, 185] width 33 height 11
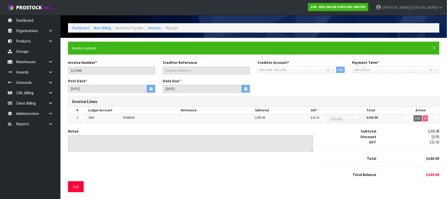
scroll to position [0, 0]
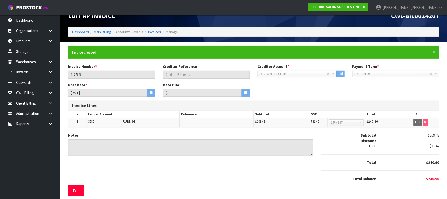
scroll to position [16, 0]
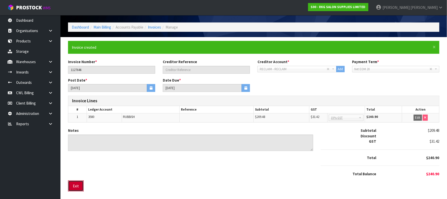
click at [75, 187] on button "Exit" at bounding box center [76, 185] width 16 height 11
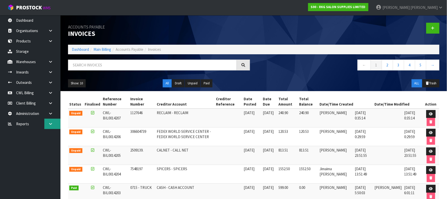
click at [49, 122] on icon at bounding box center [50, 124] width 5 height 4
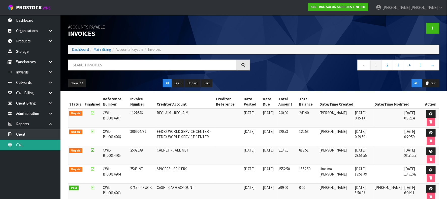
click at [31, 146] on link "CWL" at bounding box center [30, 144] width 61 height 10
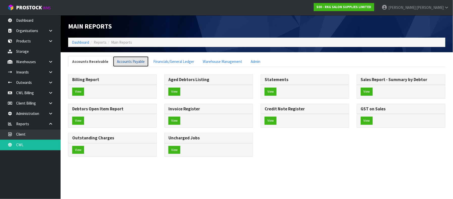
click at [131, 59] on link "Accounts Payable" at bounding box center [131, 61] width 36 height 11
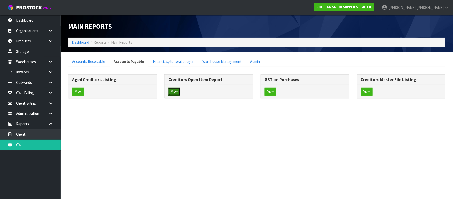
drag, startPoint x: 175, startPoint y: 93, endPoint x: 128, endPoint y: 67, distance: 54.2
click at [174, 92] on button "View" at bounding box center [174, 92] width 12 height 8
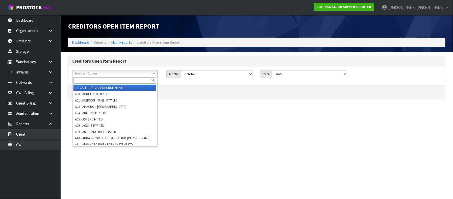
click at [102, 70] on link "Select an Option" at bounding box center [114, 73] width 85 height 6
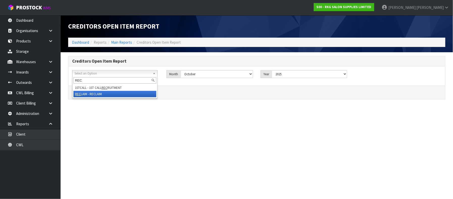
type input "REC"
click at [95, 93] on li "REC LAIM - RECLAIM" at bounding box center [114, 94] width 83 height 6
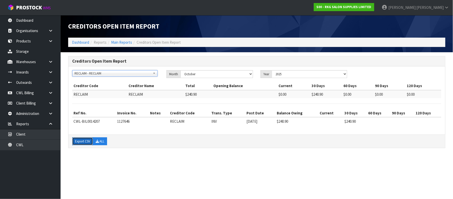
click at [80, 141] on button "Export CSV" at bounding box center [82, 141] width 21 height 8
